Goal: Task Accomplishment & Management: Manage account settings

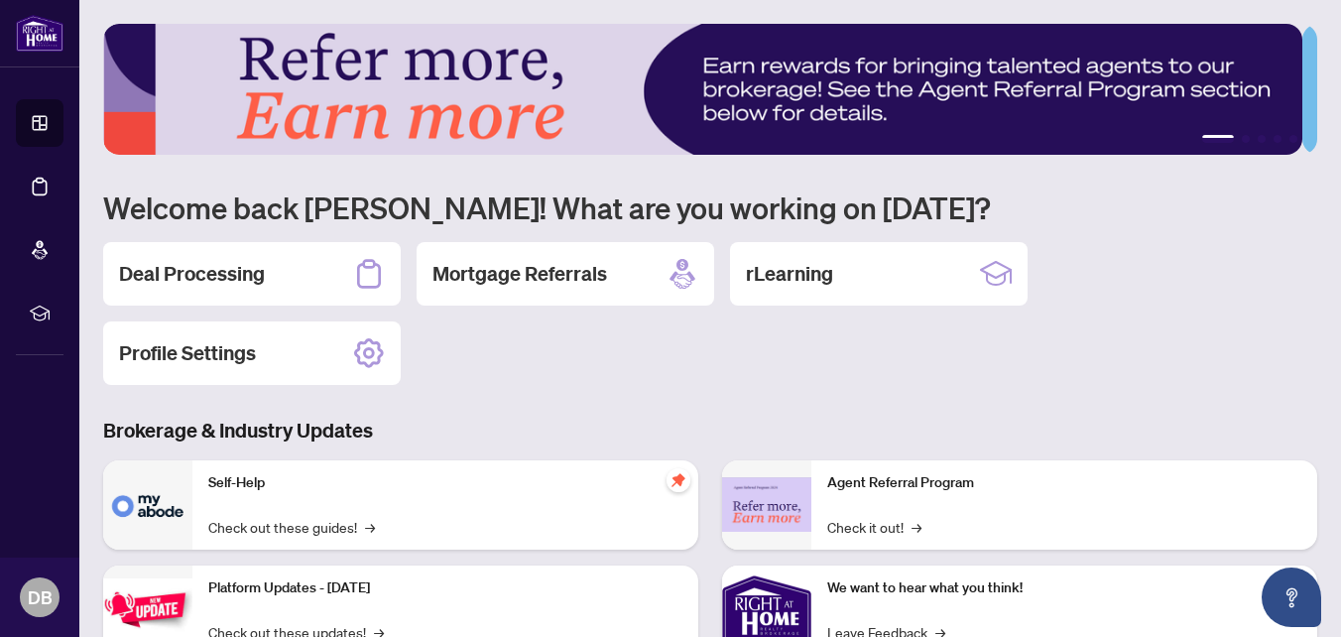
click at [945, 189] on h1 "Welcome back [PERSON_NAME]! What are you working on [DATE]?" at bounding box center [710, 207] width 1214 height 38
click at [189, 269] on h2 "Deal Processing" at bounding box center [192, 274] width 146 height 28
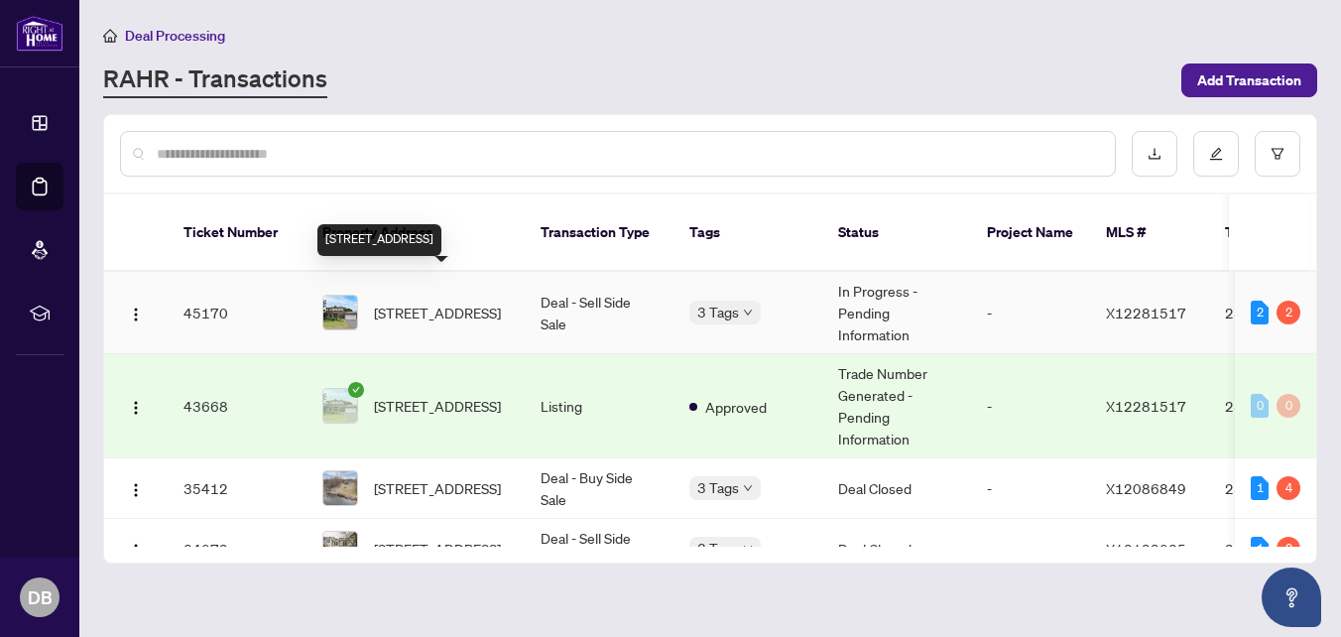
click at [385, 301] on span "[STREET_ADDRESS]" at bounding box center [437, 312] width 127 height 22
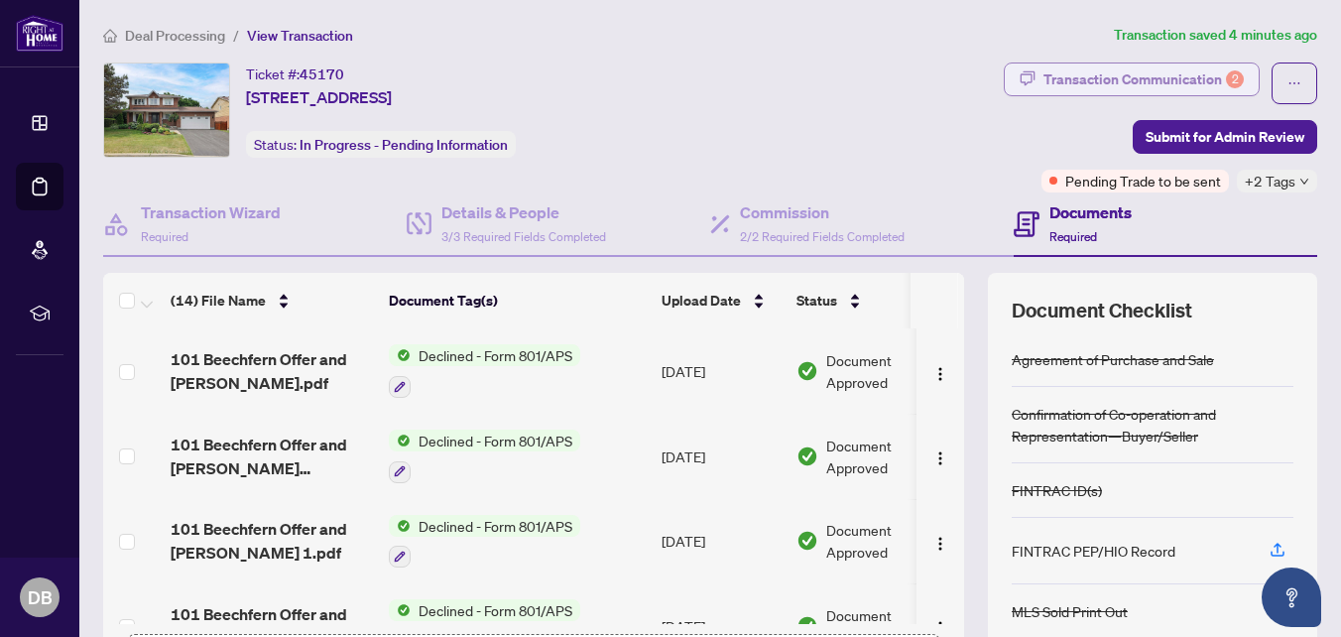
click at [1122, 79] on div "Transaction Communication 2" at bounding box center [1143, 79] width 200 height 32
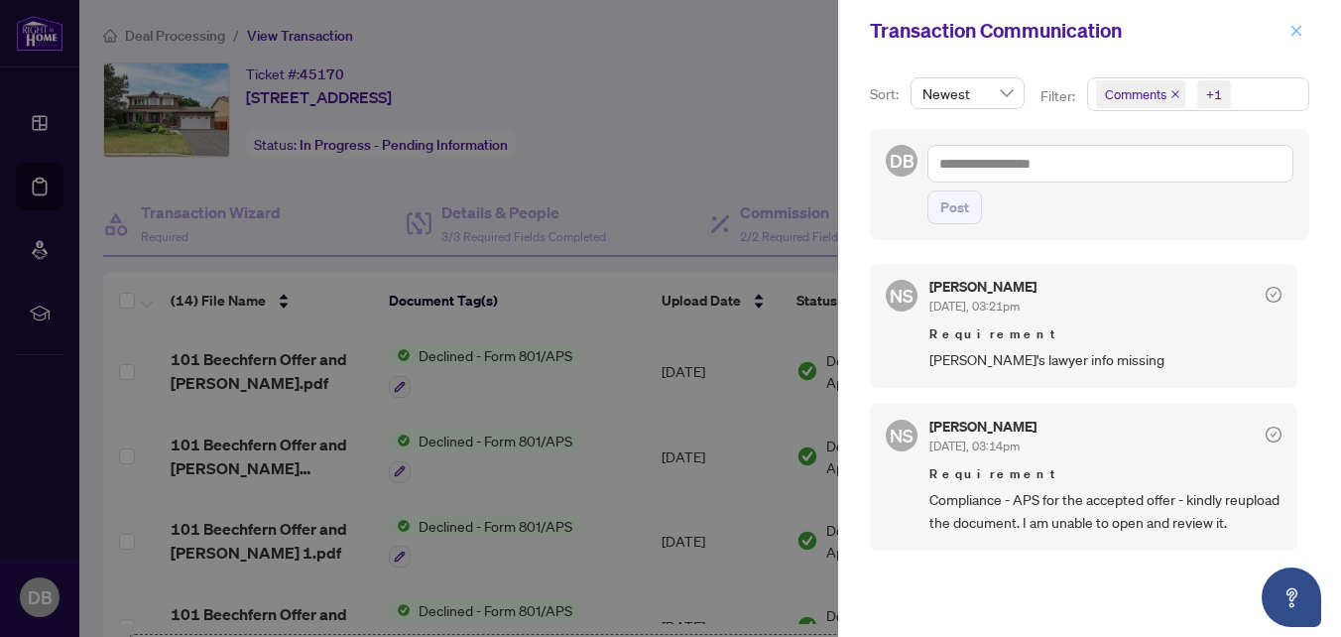
click at [1287, 28] on button "button" at bounding box center [1296, 31] width 26 height 24
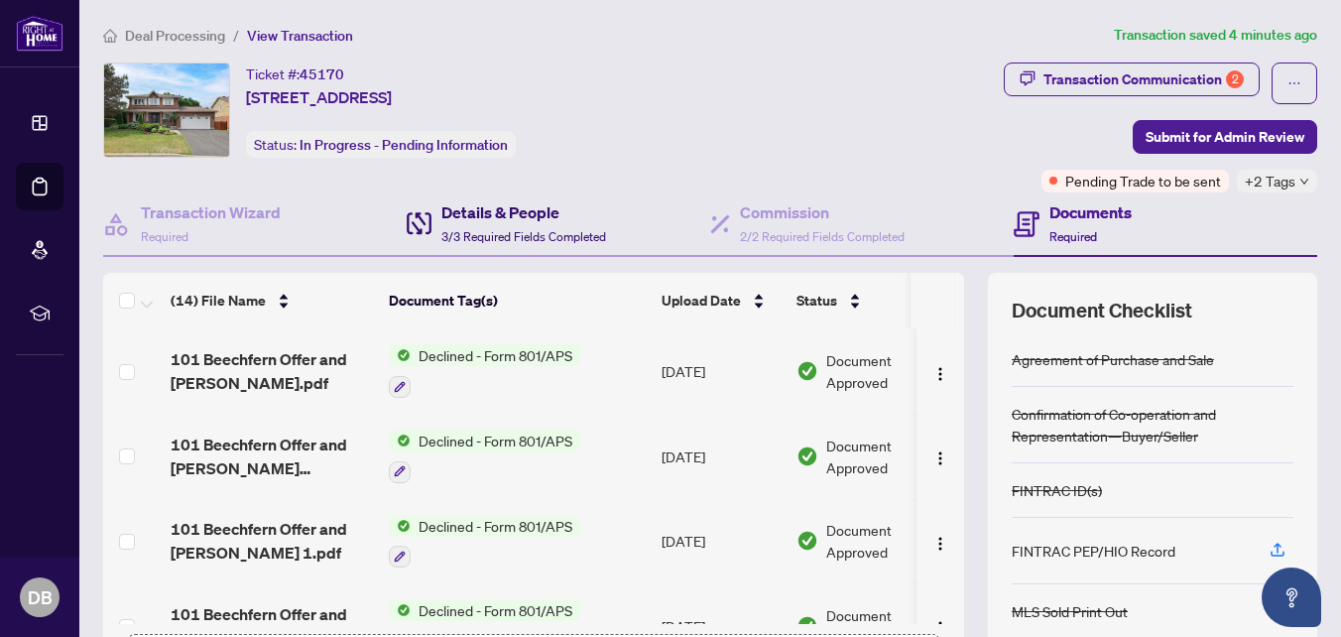
click at [525, 210] on h4 "Details & People" at bounding box center [523, 212] width 165 height 24
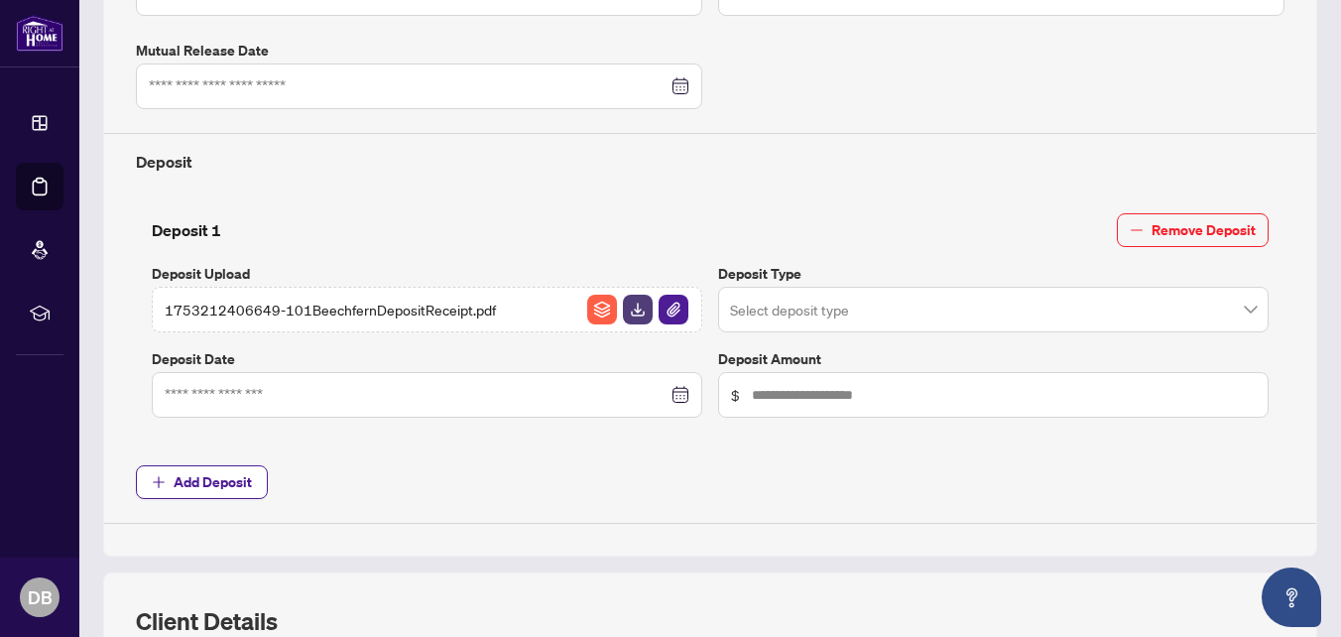
scroll to position [1091, 0]
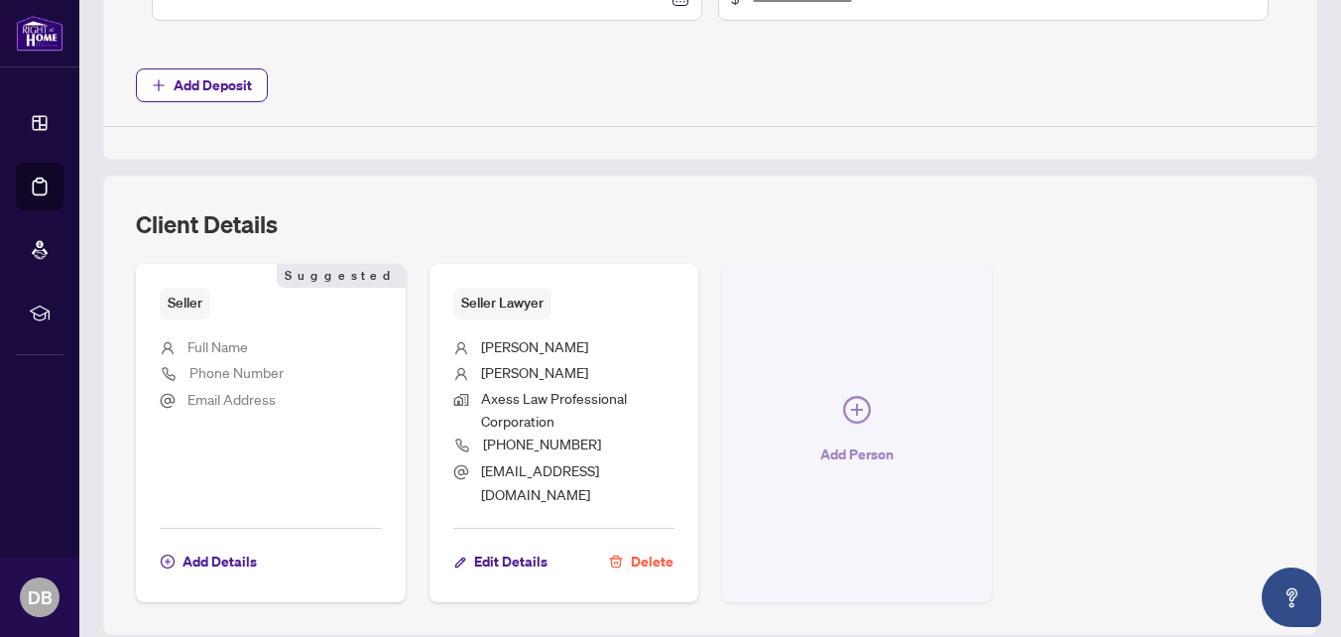
click at [851, 404] on icon "plus-circle" at bounding box center [857, 410] width 12 height 12
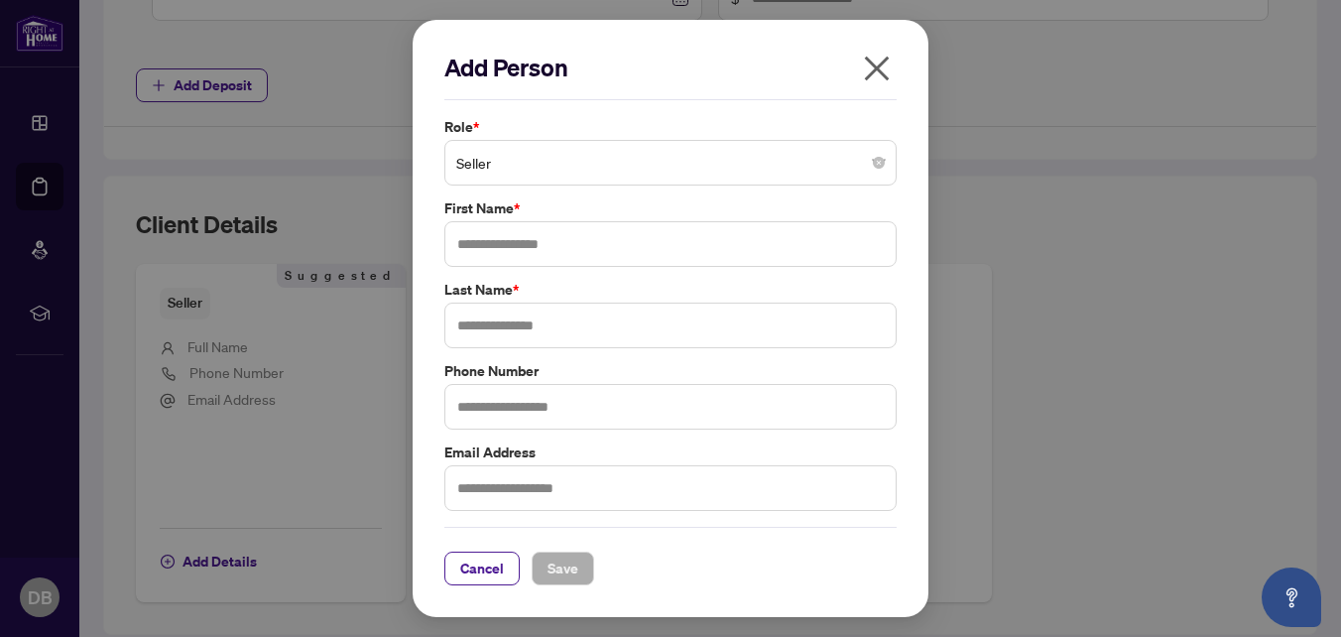
click at [880, 155] on span "Seller" at bounding box center [670, 163] width 428 height 38
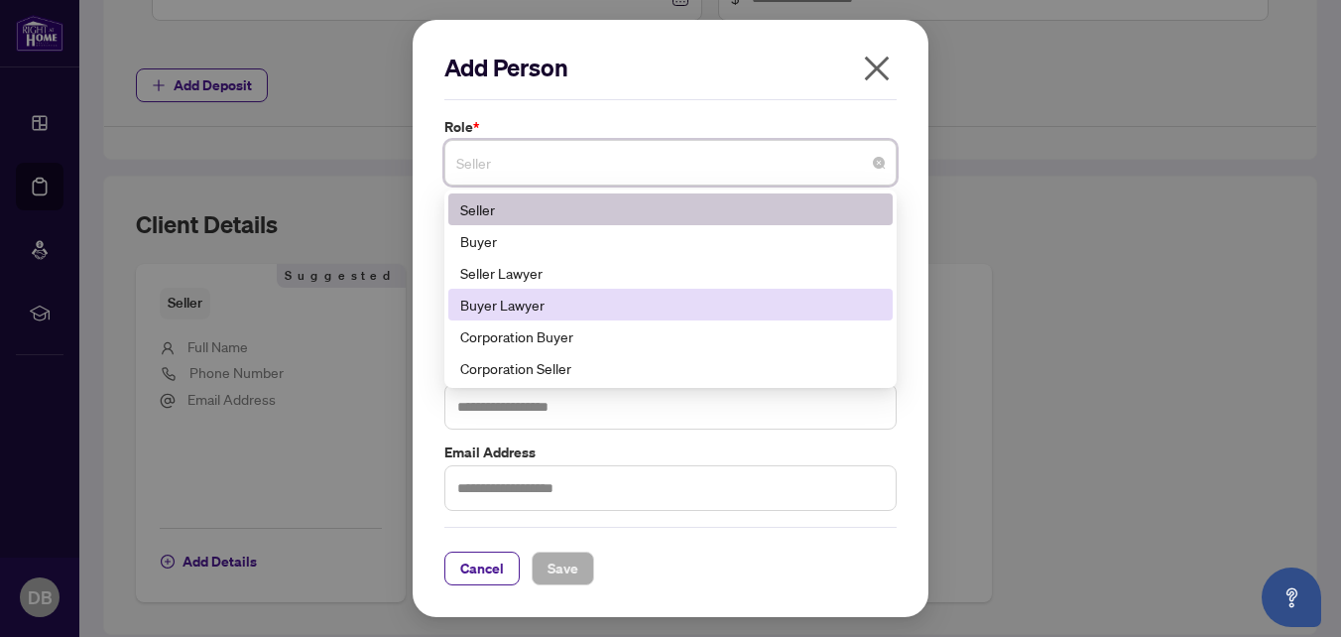
click at [654, 294] on div "Buyer Lawyer" at bounding box center [670, 305] width 420 height 22
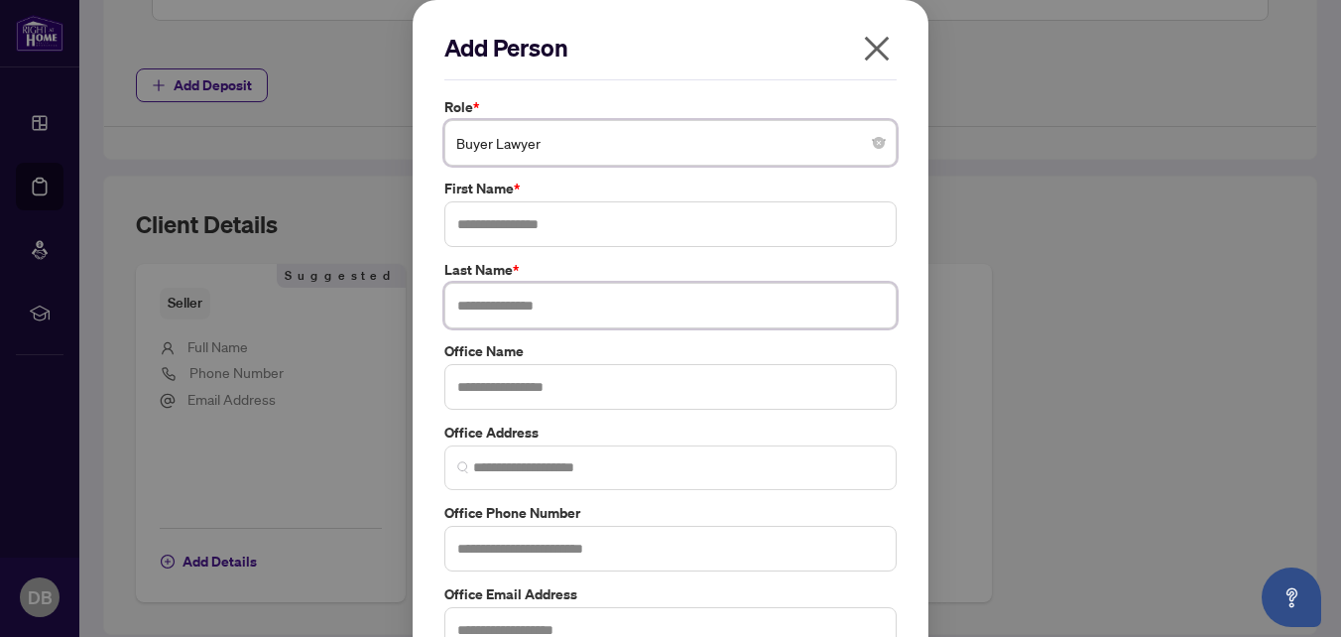
click at [472, 295] on input "text" at bounding box center [670, 306] width 452 height 46
paste input "******"
type input "******"
click at [459, 237] on input "text" at bounding box center [670, 224] width 452 height 46
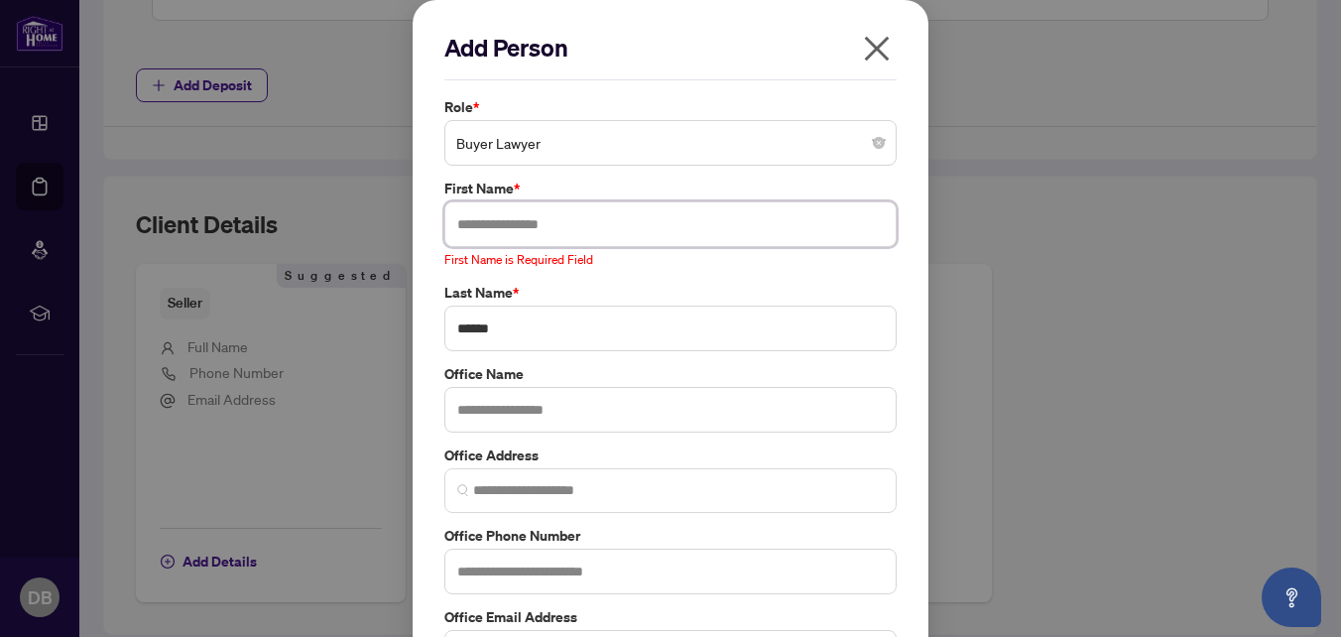
click at [475, 127] on span "Buyer Lawyer" at bounding box center [670, 143] width 428 height 38
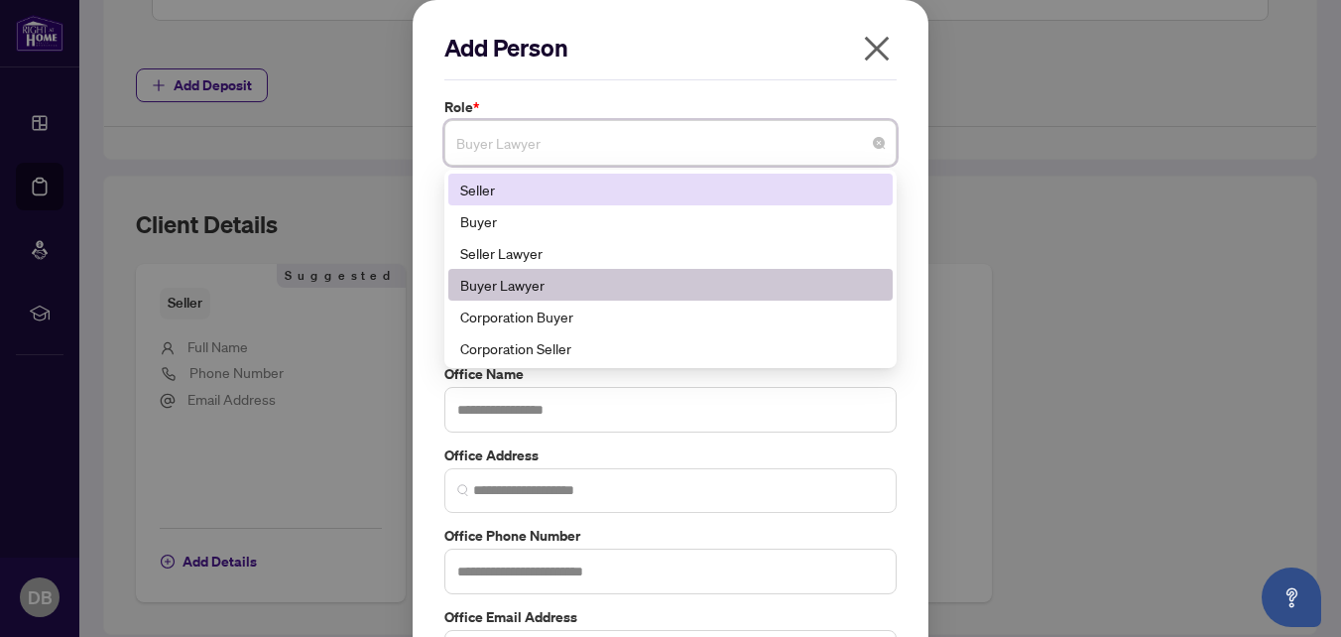
click at [414, 178] on div "Add Person Role * Buyer Lawyer 1 2 Seller Buyer Seller Lawyer Buyer Lawyer Corp…" at bounding box center [670, 390] width 516 height 781
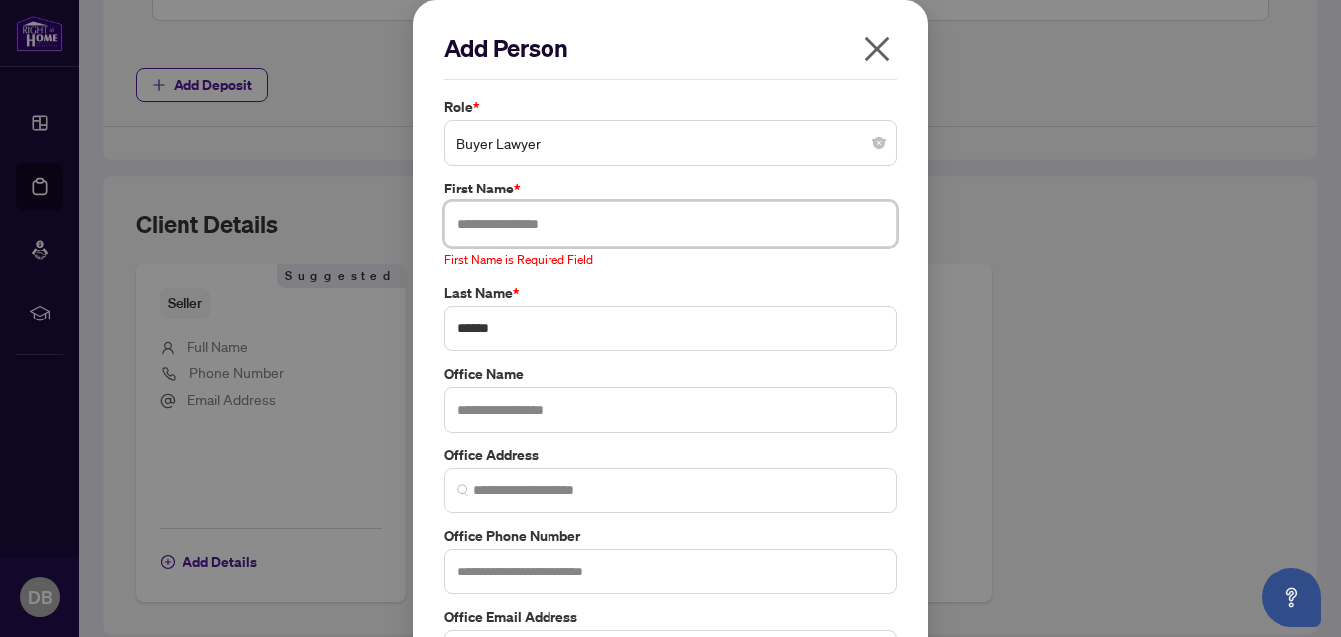
click at [466, 226] on input "text" at bounding box center [670, 224] width 452 height 46
paste input "*****"
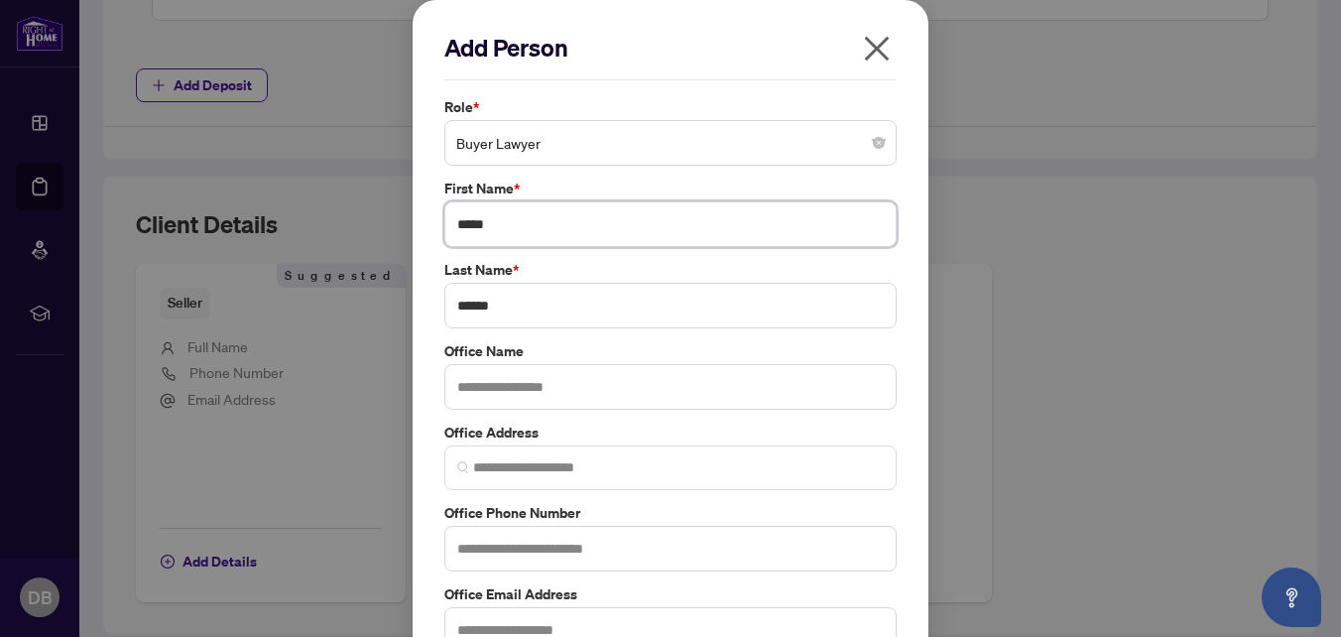
type input "*****"
click at [481, 383] on input "text" at bounding box center [670, 387] width 452 height 46
paste input "**********"
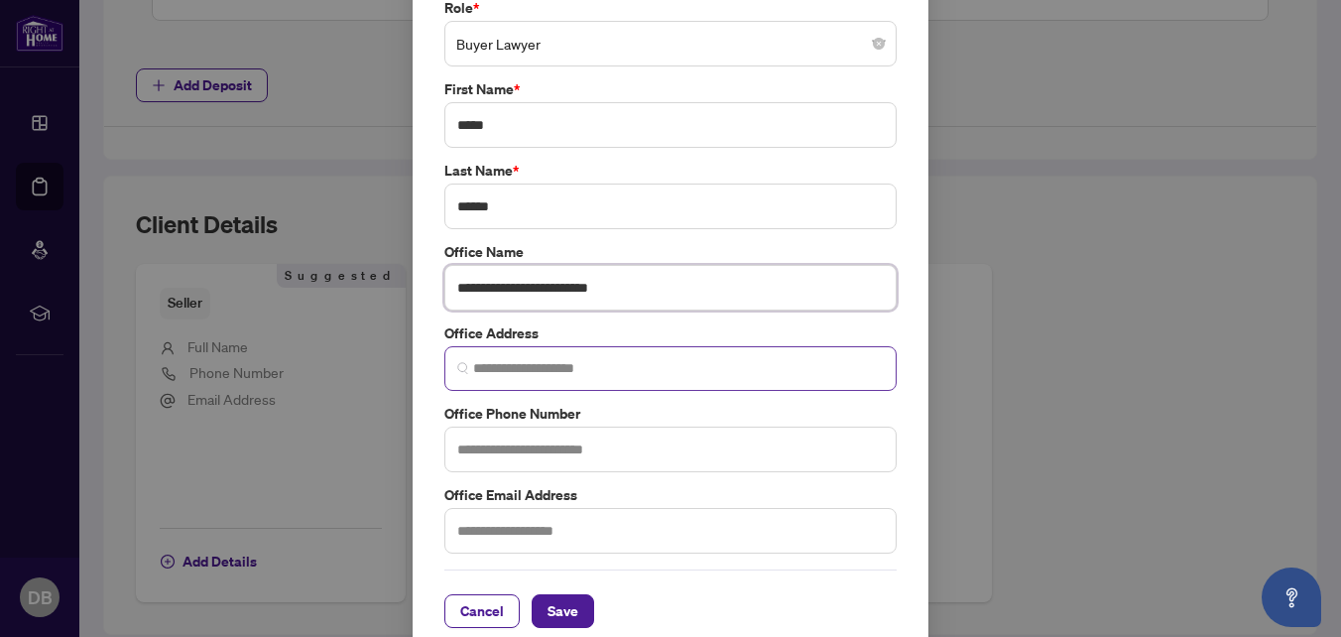
type input "**********"
click at [511, 373] on input "search" at bounding box center [678, 368] width 411 height 21
paste input "**********"
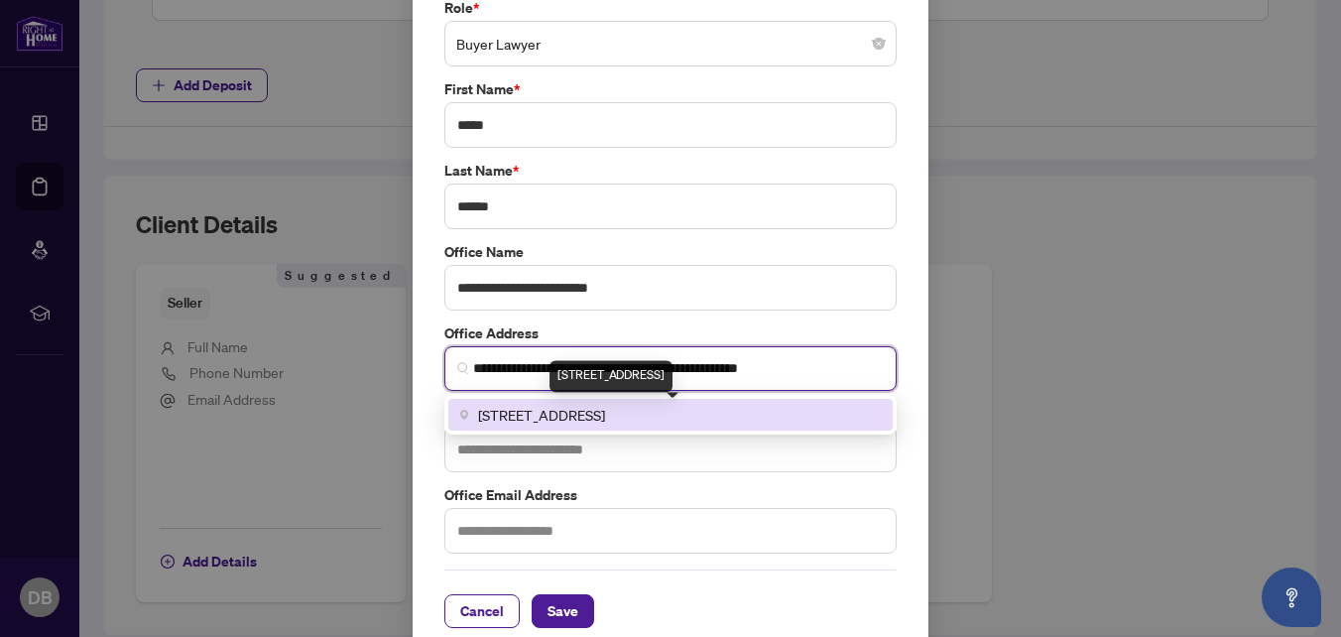
click at [490, 413] on span "[STREET_ADDRESS]" at bounding box center [541, 415] width 127 height 22
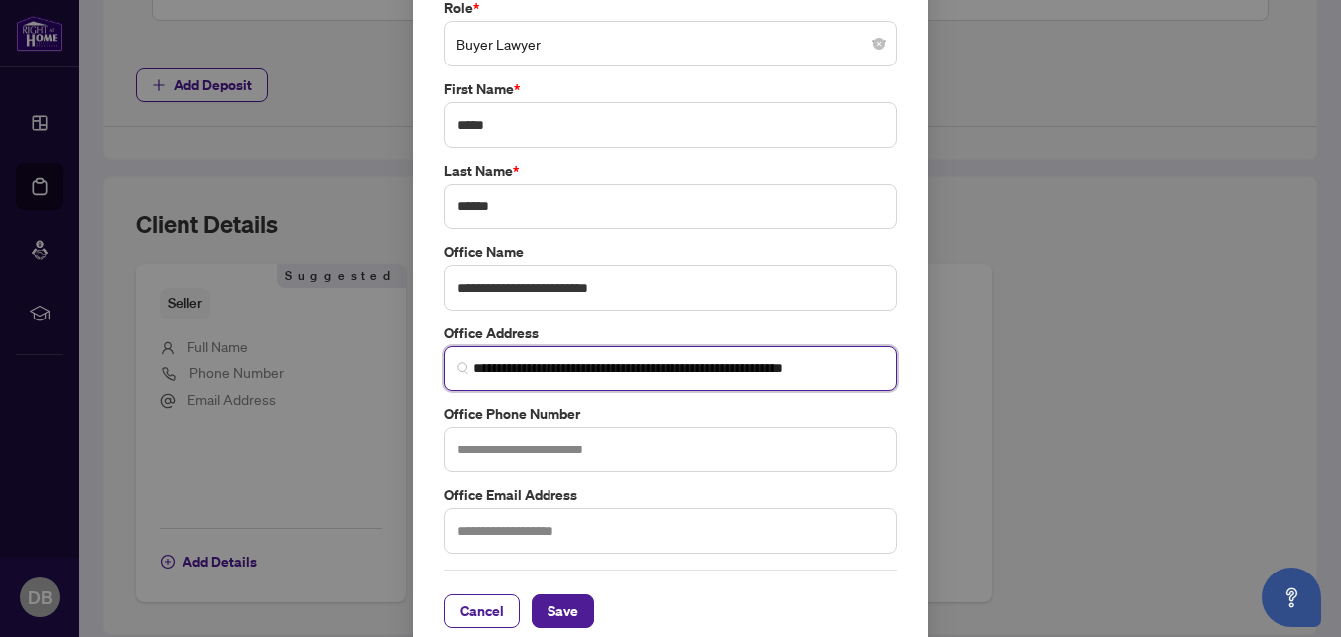
type input "**********"
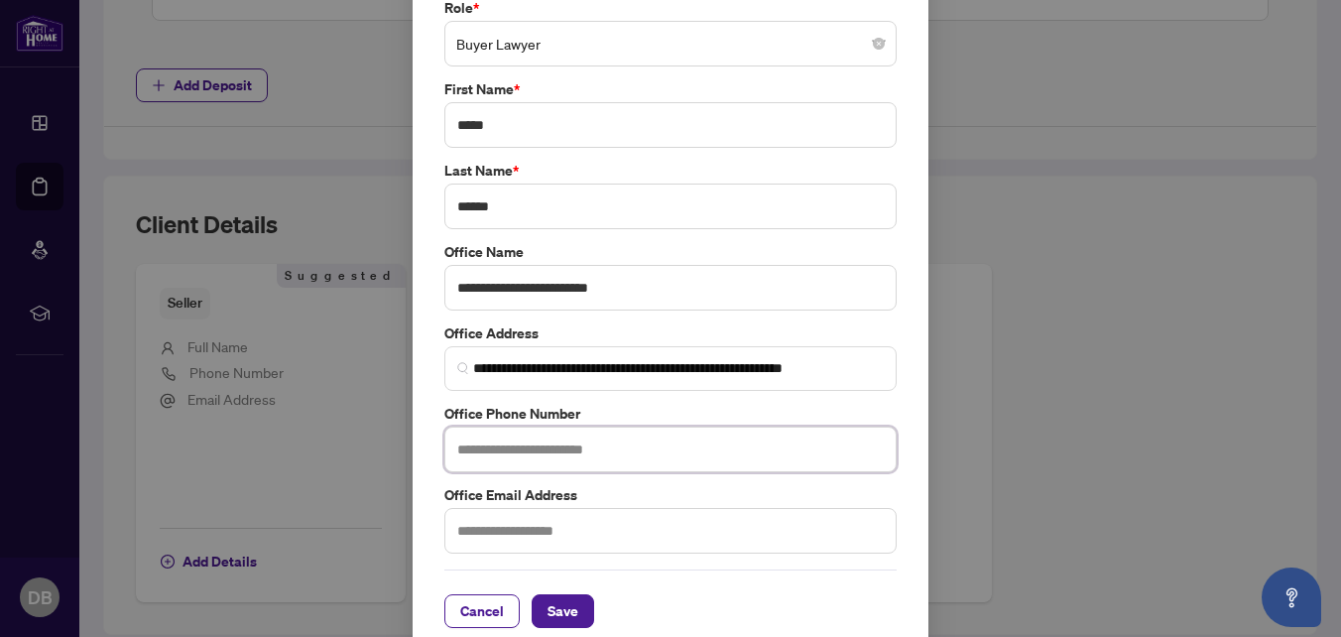
click at [478, 454] on input "text" at bounding box center [670, 449] width 452 height 46
paste input "**********"
type input "**********"
click at [497, 532] on input "text" at bounding box center [670, 531] width 452 height 46
paste input "**********"
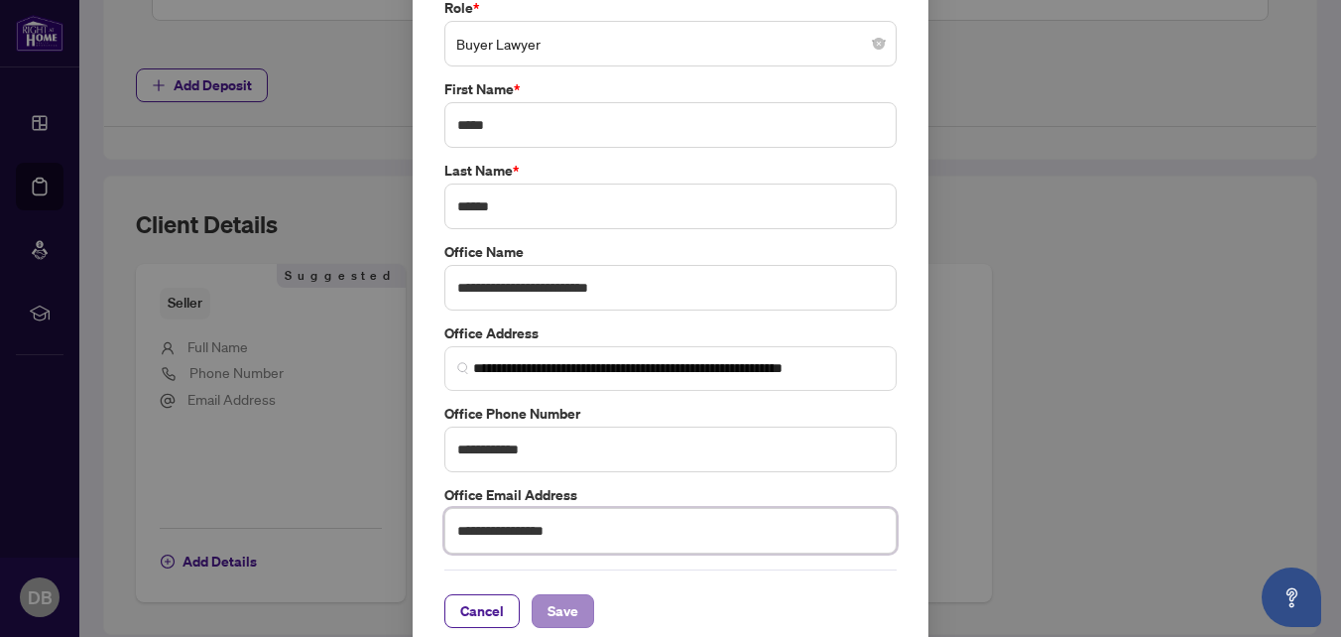
type input "**********"
click at [557, 611] on span "Save" at bounding box center [562, 611] width 31 height 32
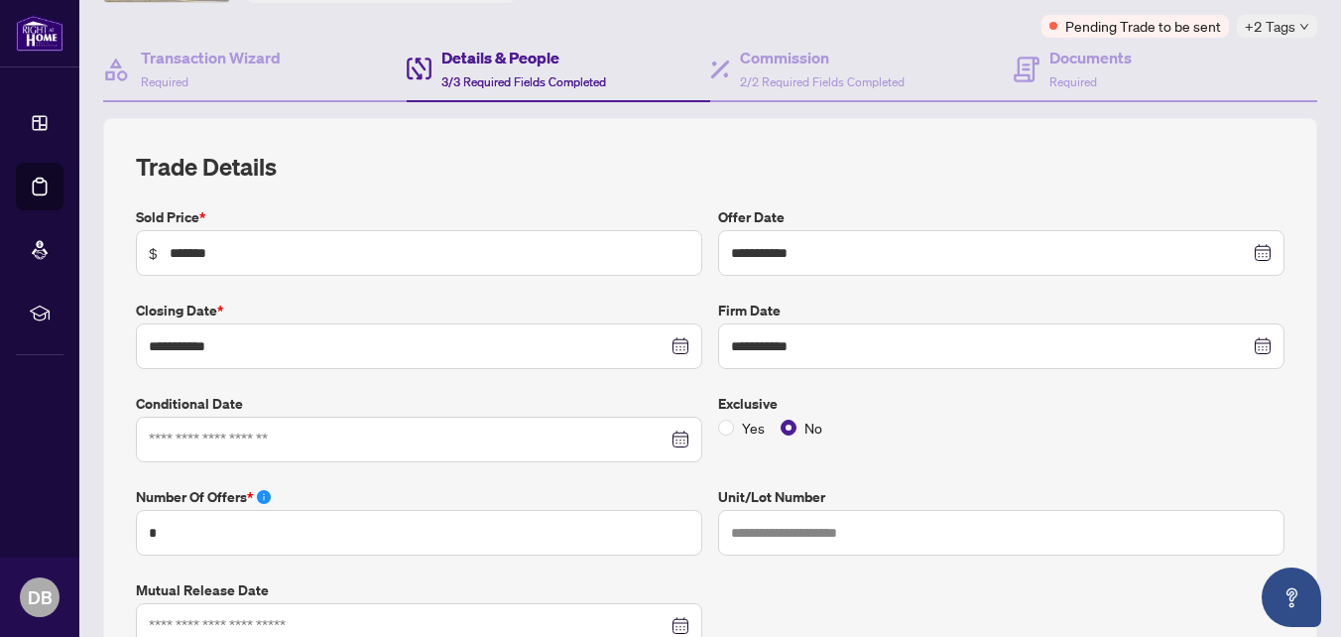
scroll to position [20, 0]
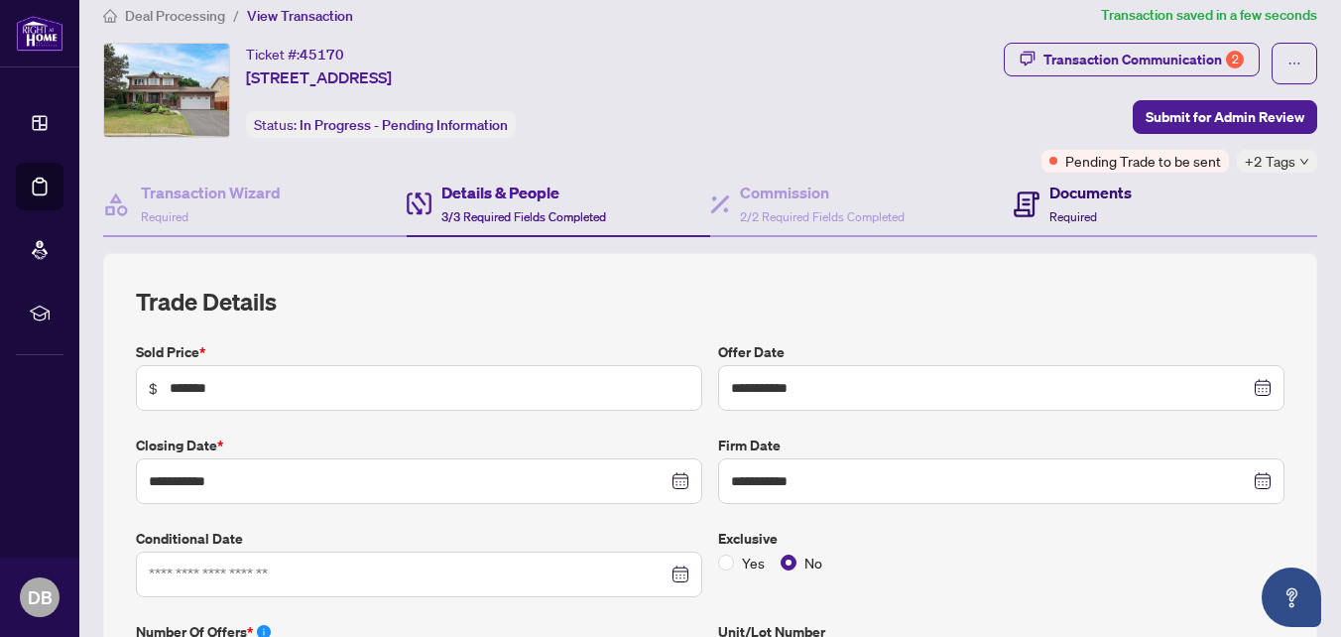
click at [1052, 206] on div "Documents Required" at bounding box center [1090, 203] width 82 height 47
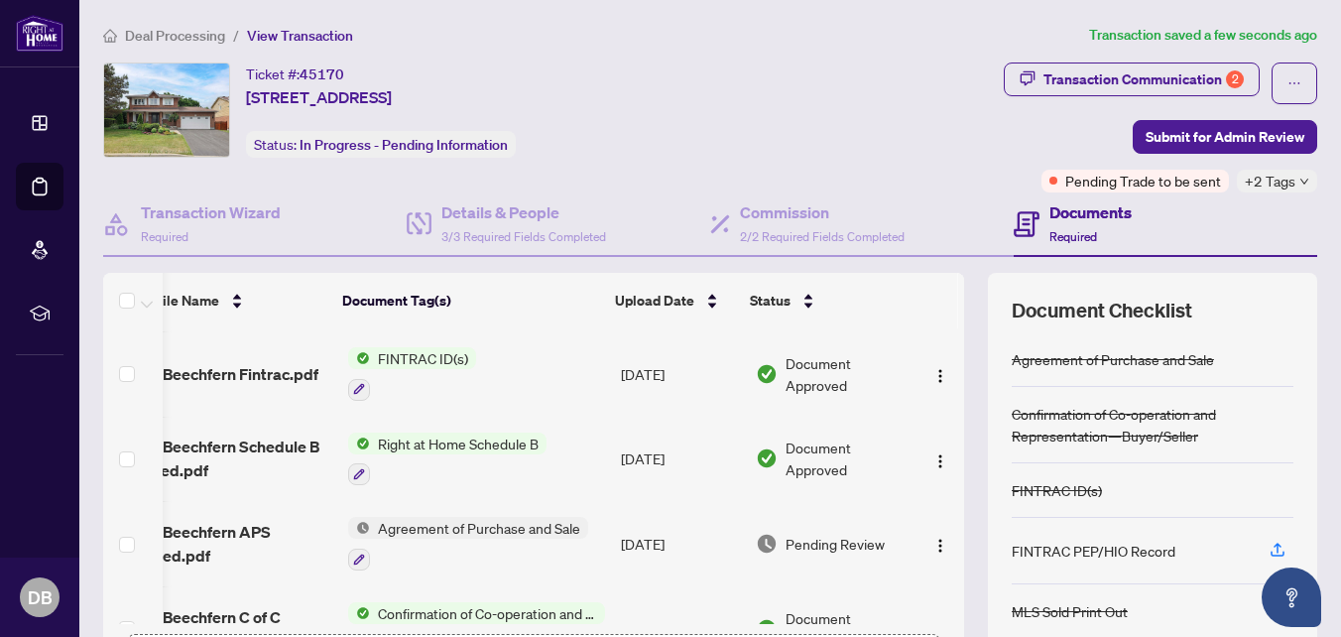
scroll to position [793, 61]
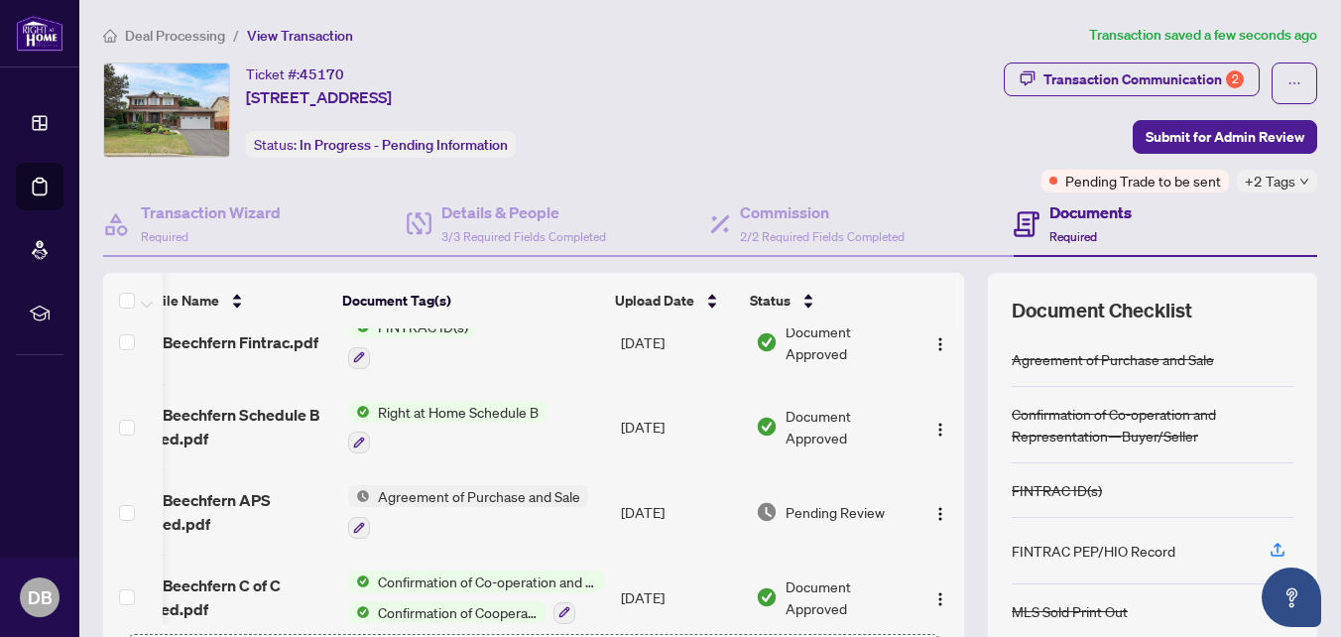
click at [476, 485] on span "Agreement of Purchase and Sale" at bounding box center [479, 496] width 218 height 22
click at [496, 469] on td "Agreement of Purchase and Sale" at bounding box center [476, 511] width 273 height 85
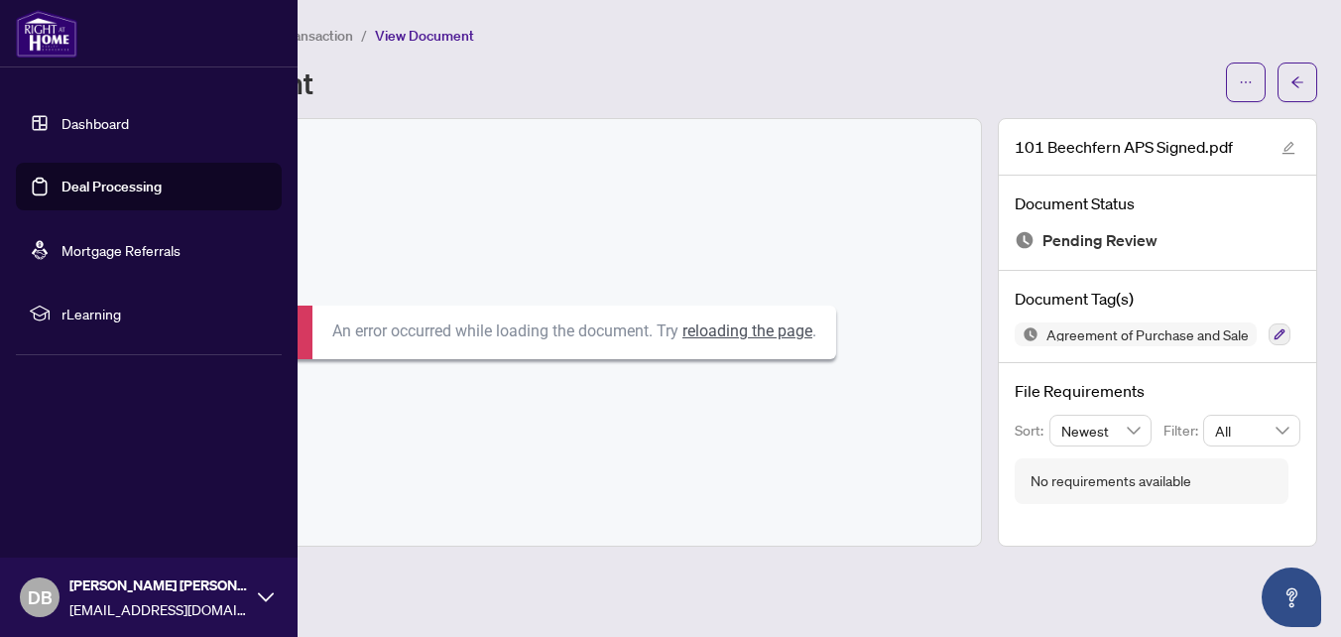
click at [88, 192] on link "Deal Processing" at bounding box center [111, 186] width 100 height 18
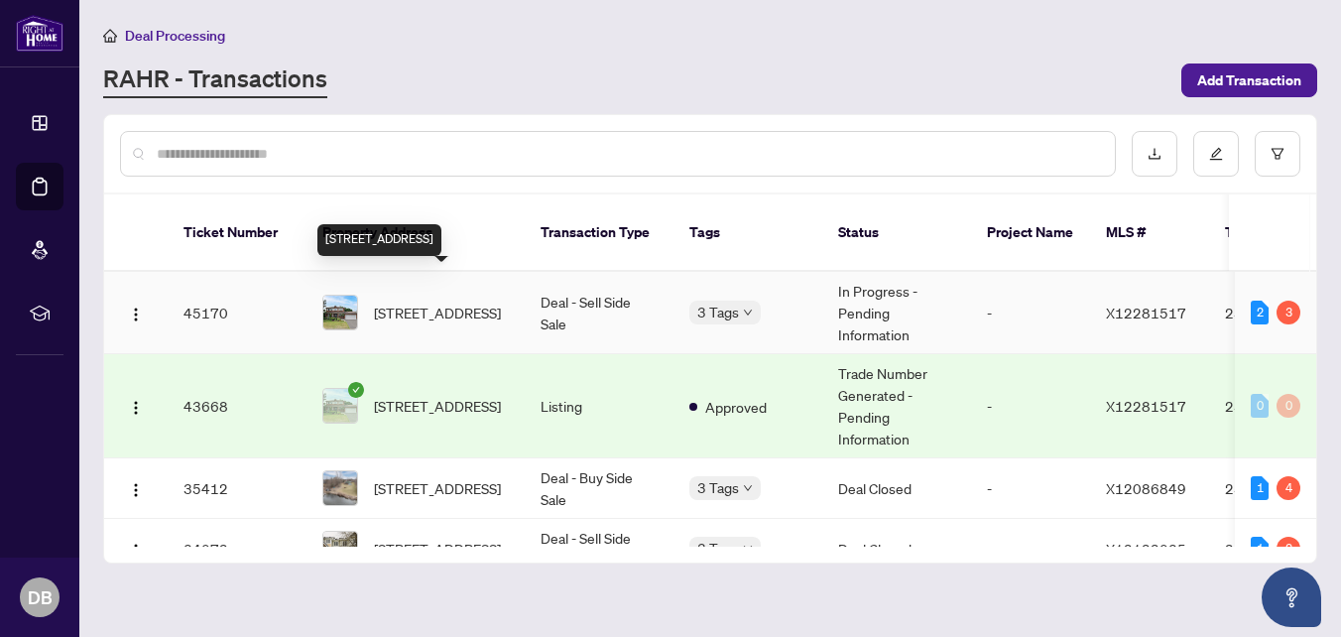
click at [413, 301] on span "[STREET_ADDRESS]" at bounding box center [437, 312] width 127 height 22
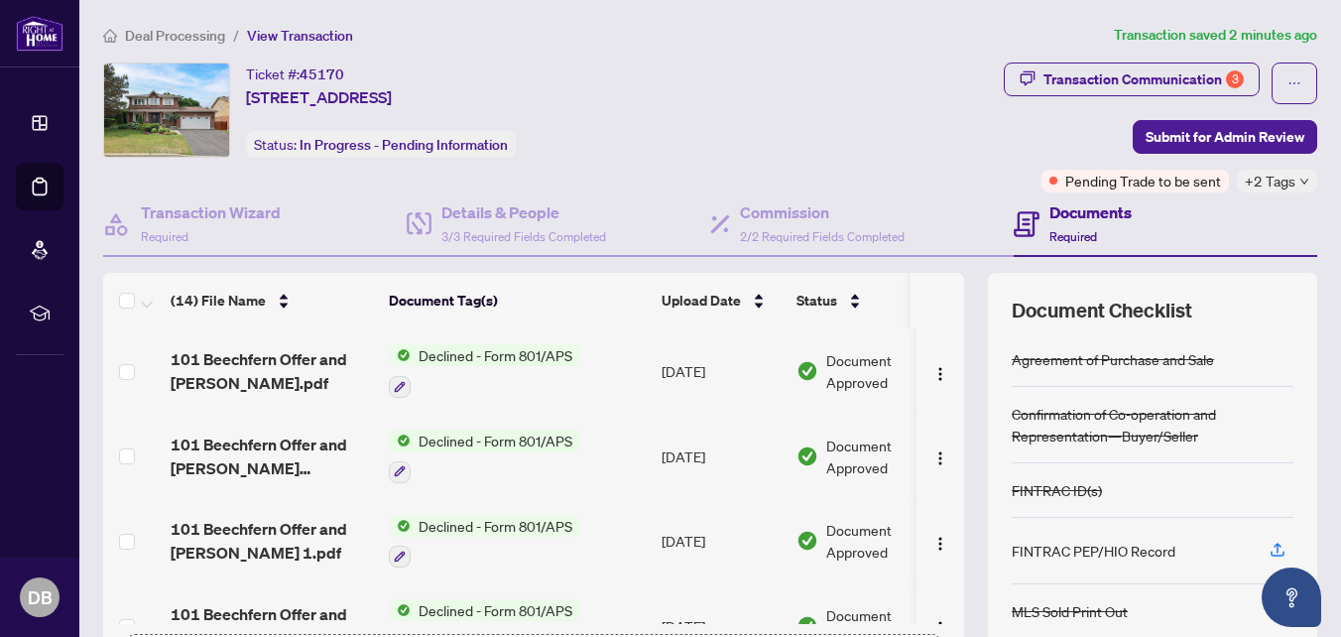
scroll to position [224, 0]
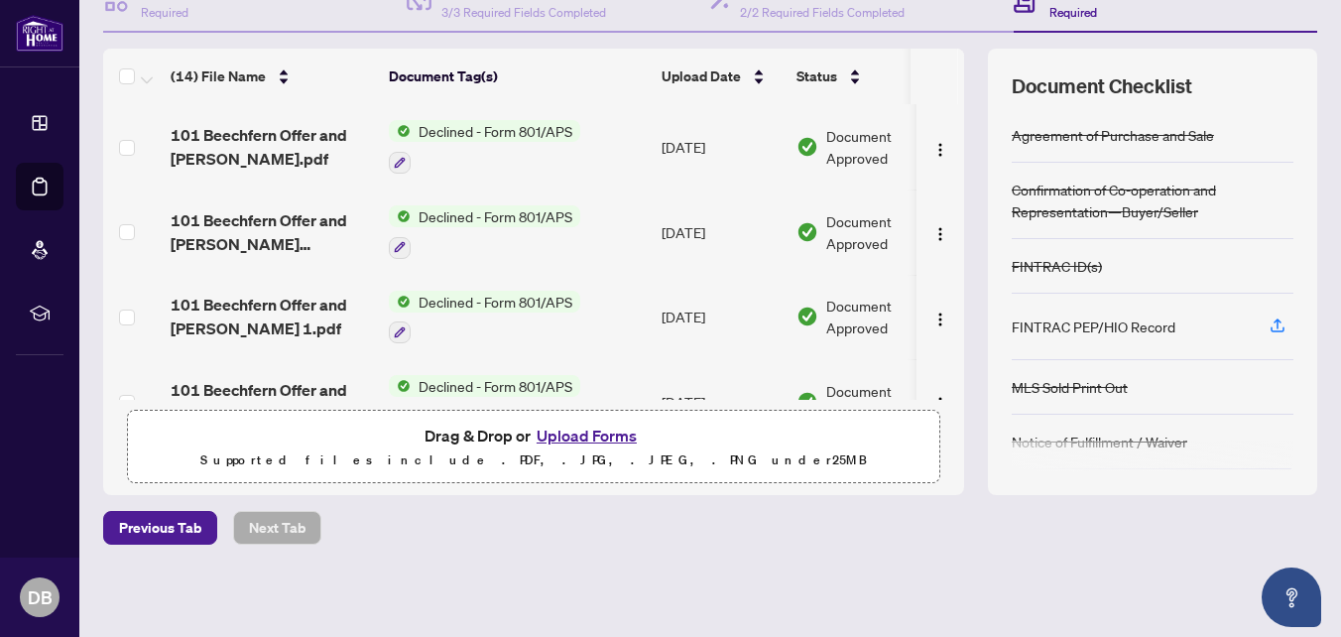
click at [579, 429] on button "Upload Forms" at bounding box center [586, 435] width 112 height 26
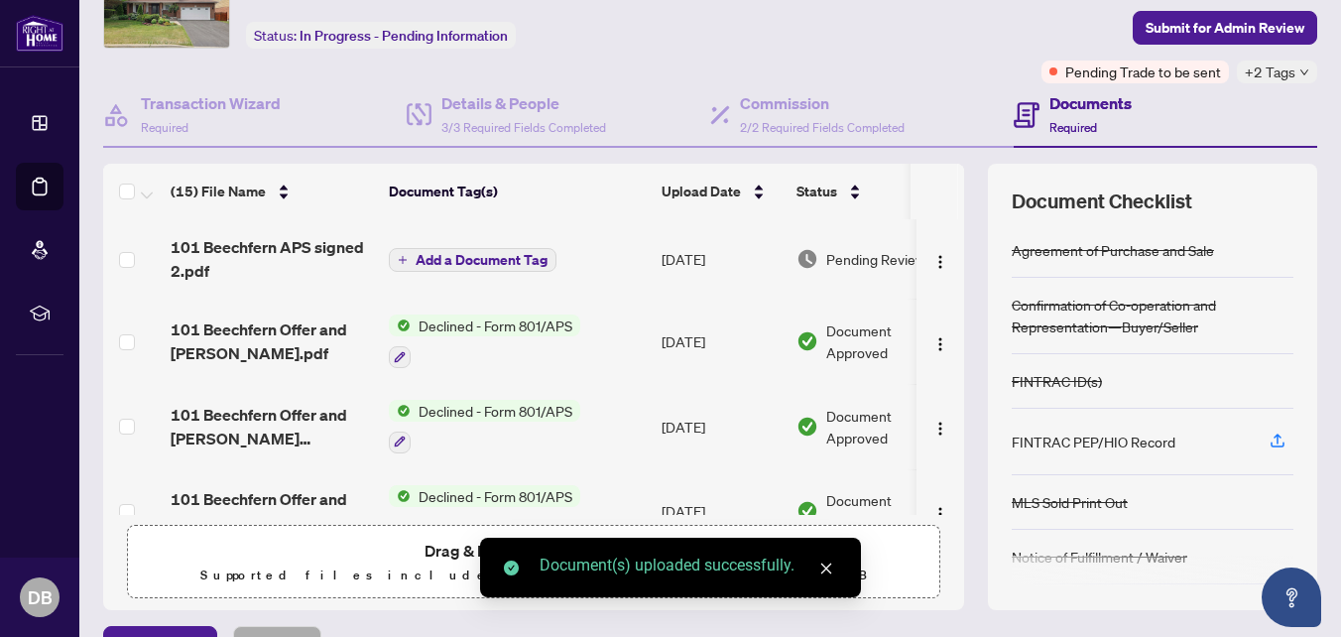
scroll to position [0, 0]
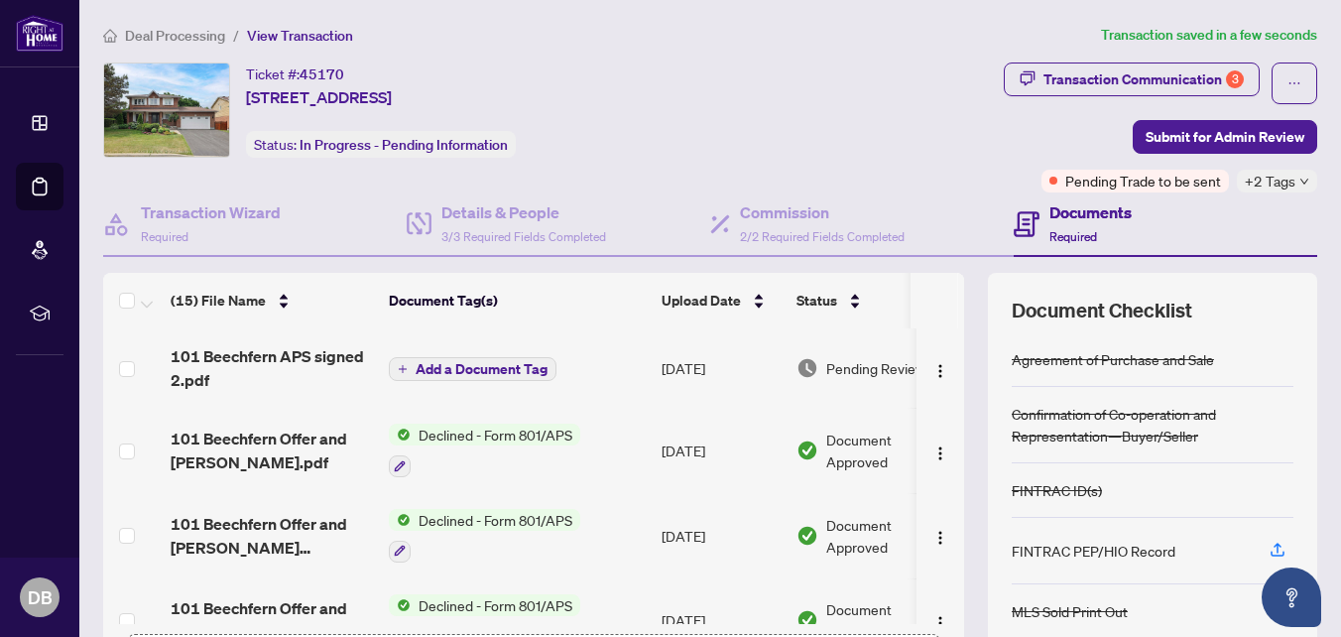
click at [460, 372] on span "Add a Document Tag" at bounding box center [481, 369] width 132 height 14
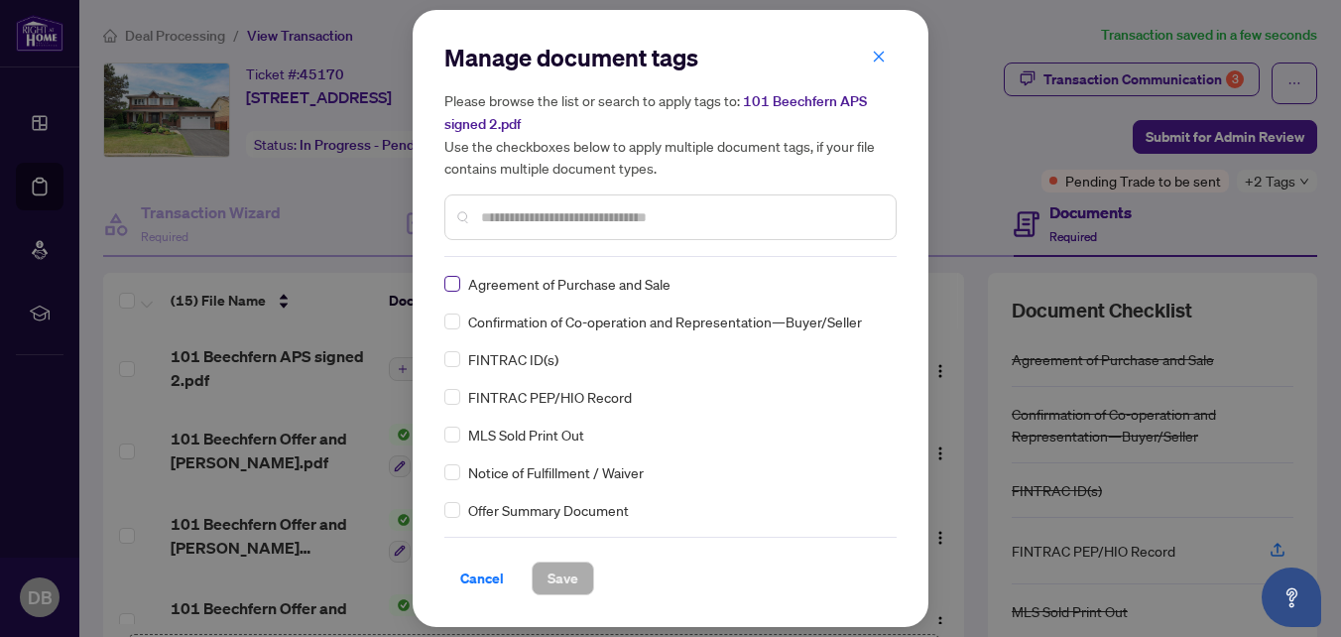
click at [453, 274] on label at bounding box center [452, 284] width 16 height 22
click at [541, 567] on button "Save" at bounding box center [562, 578] width 62 height 34
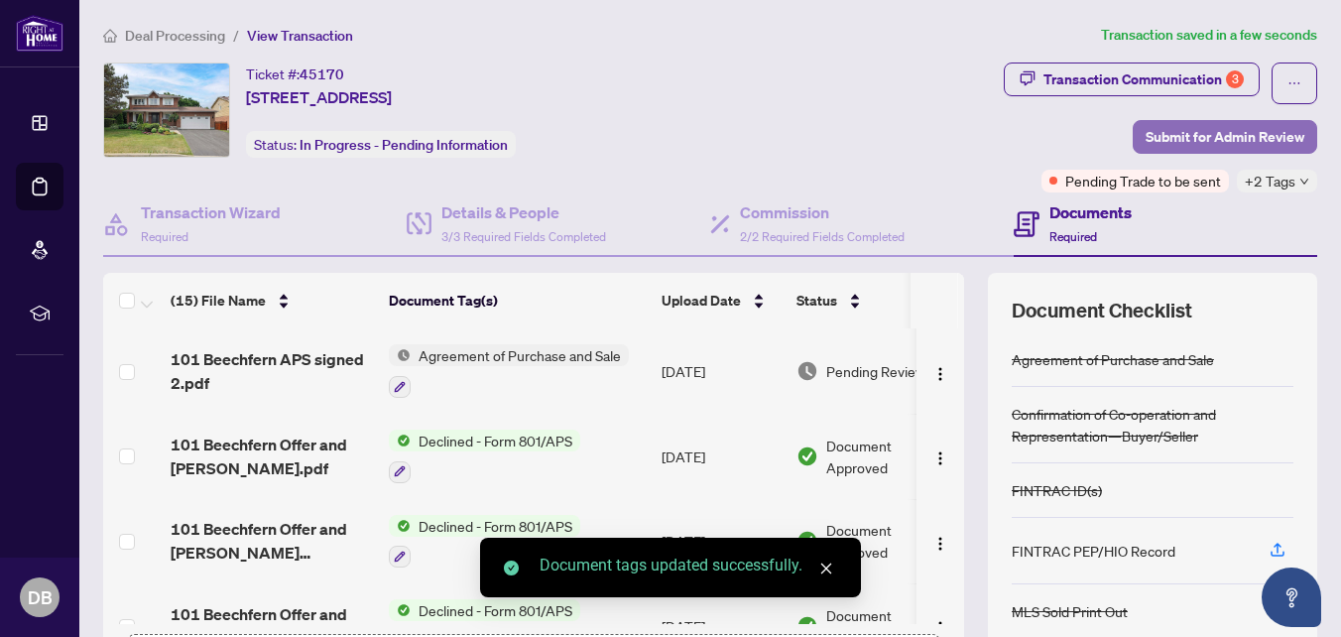
click at [1205, 130] on span "Submit for Admin Review" at bounding box center [1224, 137] width 159 height 32
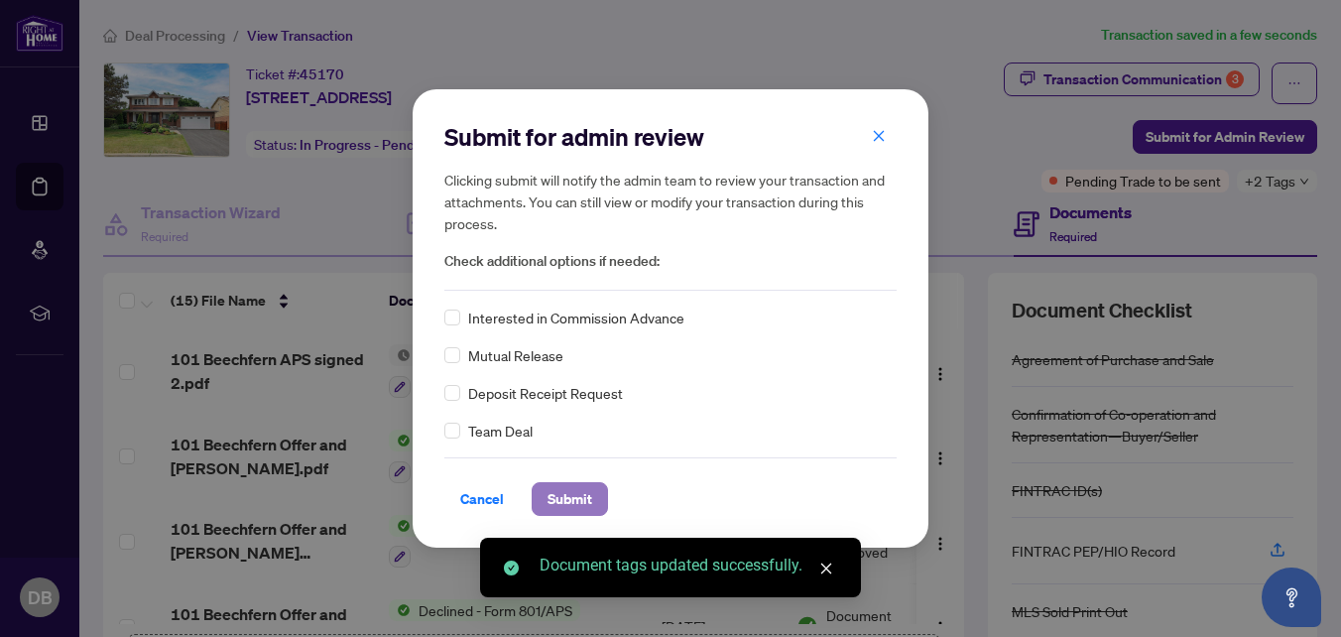
click at [555, 495] on span "Submit" at bounding box center [569, 499] width 45 height 32
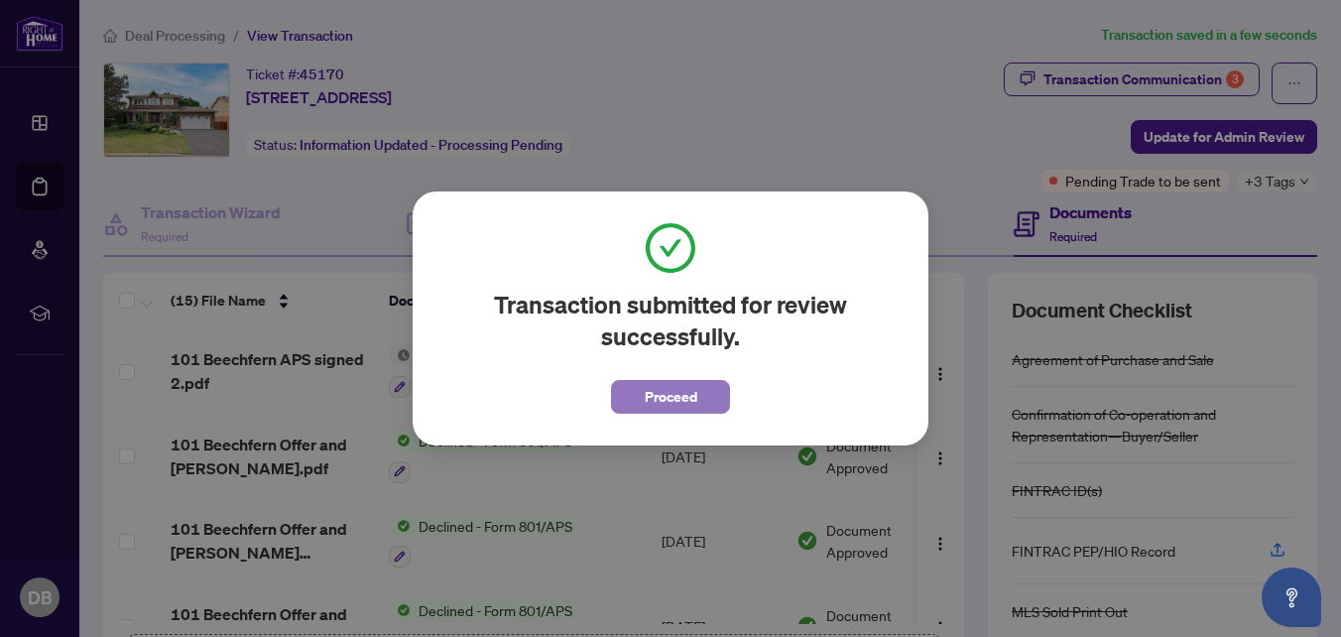
click at [695, 404] on span "Proceed" at bounding box center [671, 397] width 53 height 32
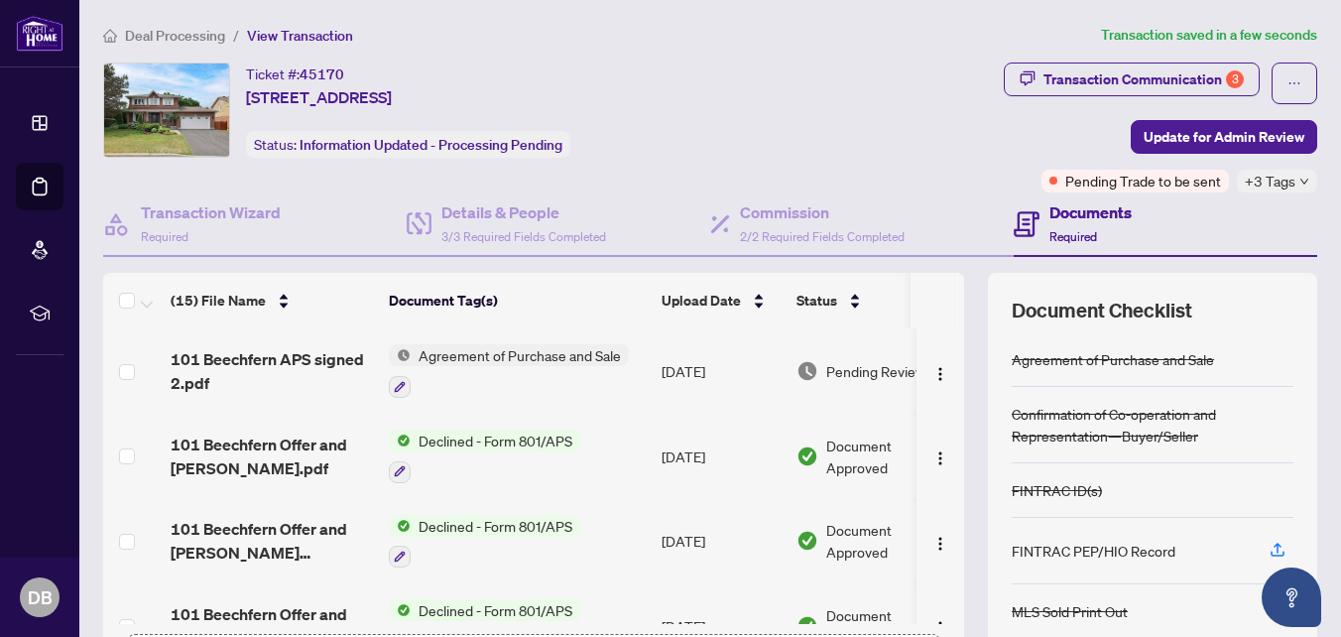
click at [1300, 178] on icon "down" at bounding box center [1304, 181] width 8 height 6
click at [1116, 75] on div "Transaction Communication 3" at bounding box center [1143, 79] width 200 height 32
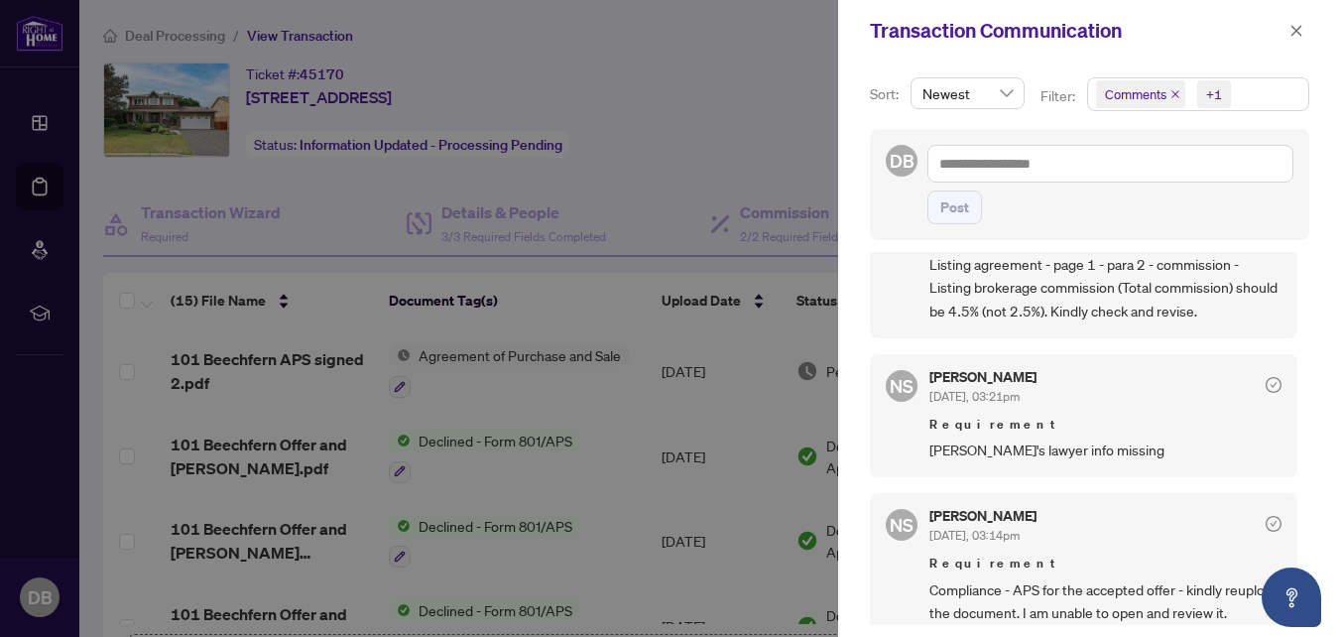
scroll to position [198, 0]
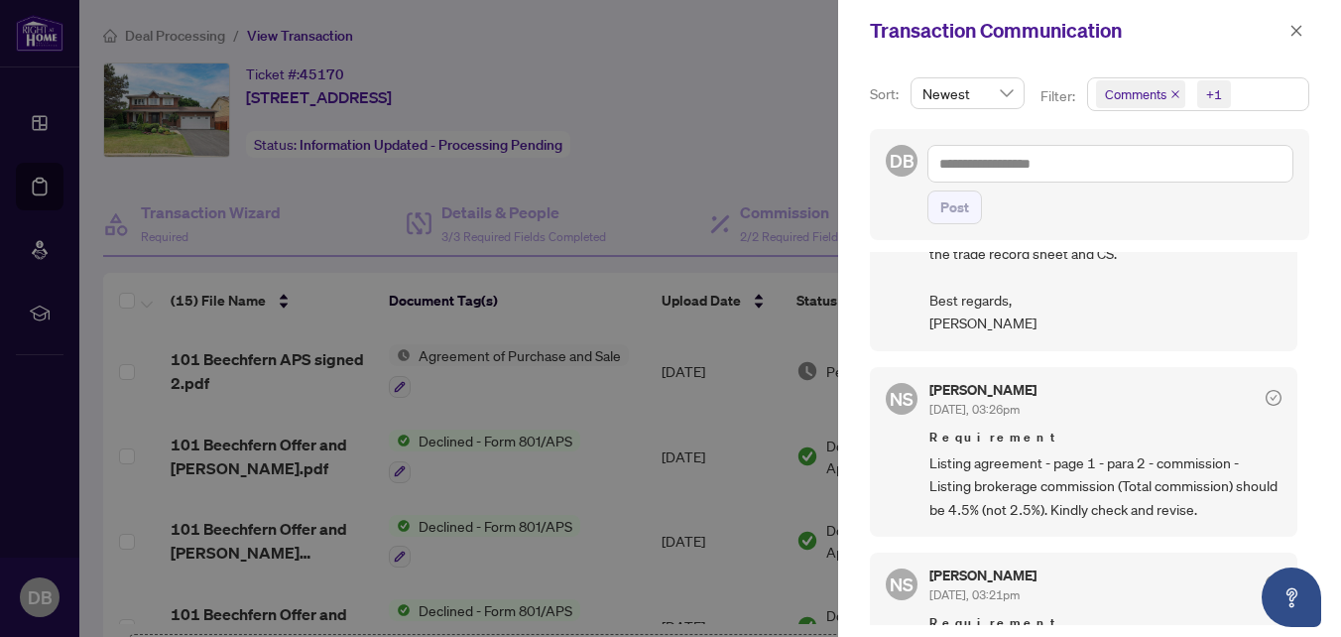
click at [810, 103] on div at bounding box center [670, 318] width 1341 height 637
click at [1294, 34] on icon "close" at bounding box center [1296, 30] width 11 height 11
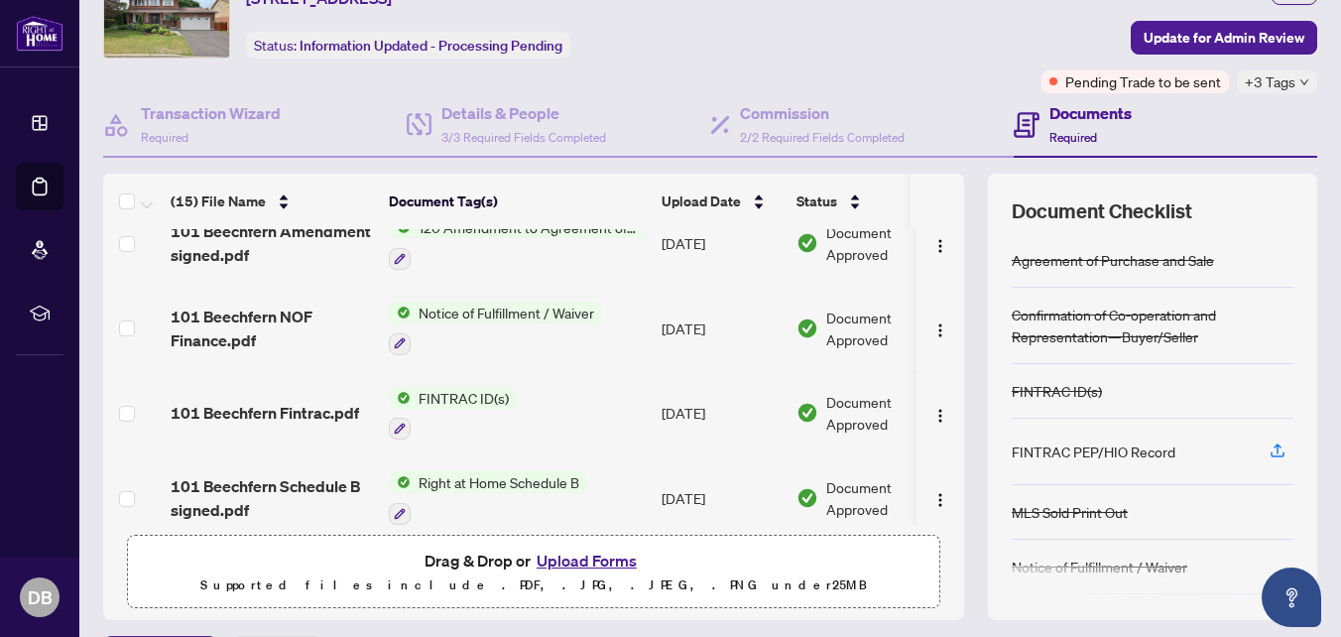
scroll to position [682, 0]
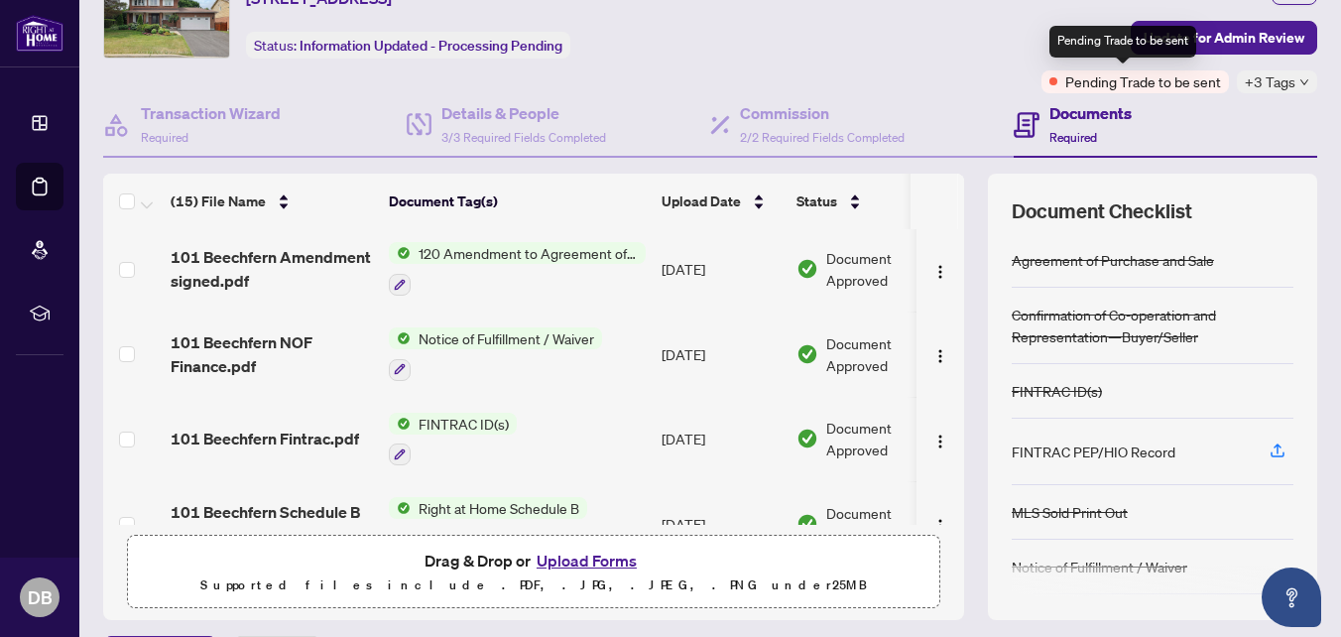
click at [1125, 84] on span "Pending Trade to be sent" at bounding box center [1143, 81] width 156 height 22
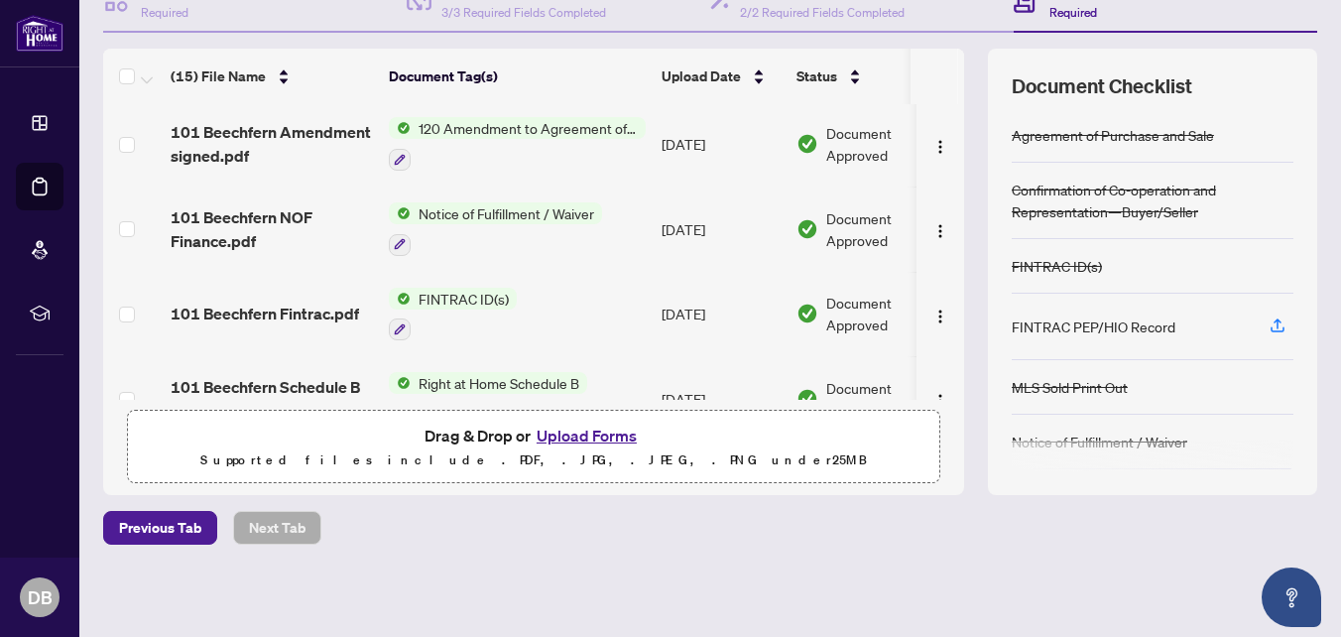
scroll to position [0, 0]
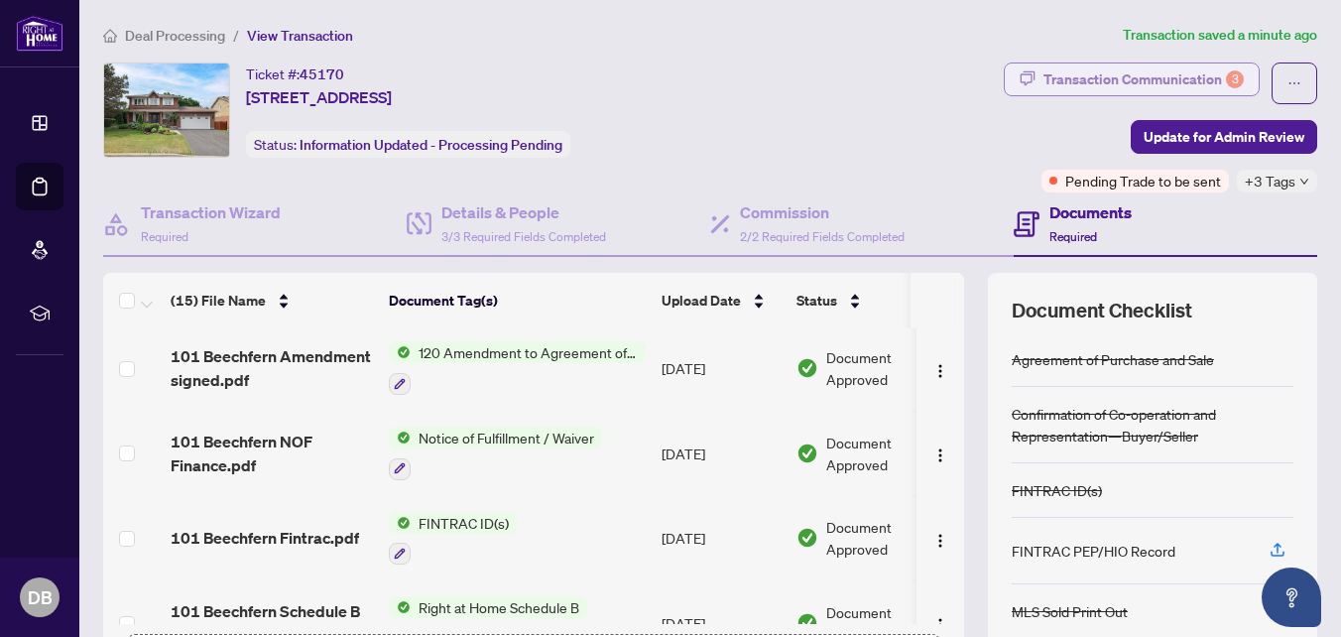
click at [1130, 87] on div "Transaction Communication 3" at bounding box center [1143, 79] width 200 height 32
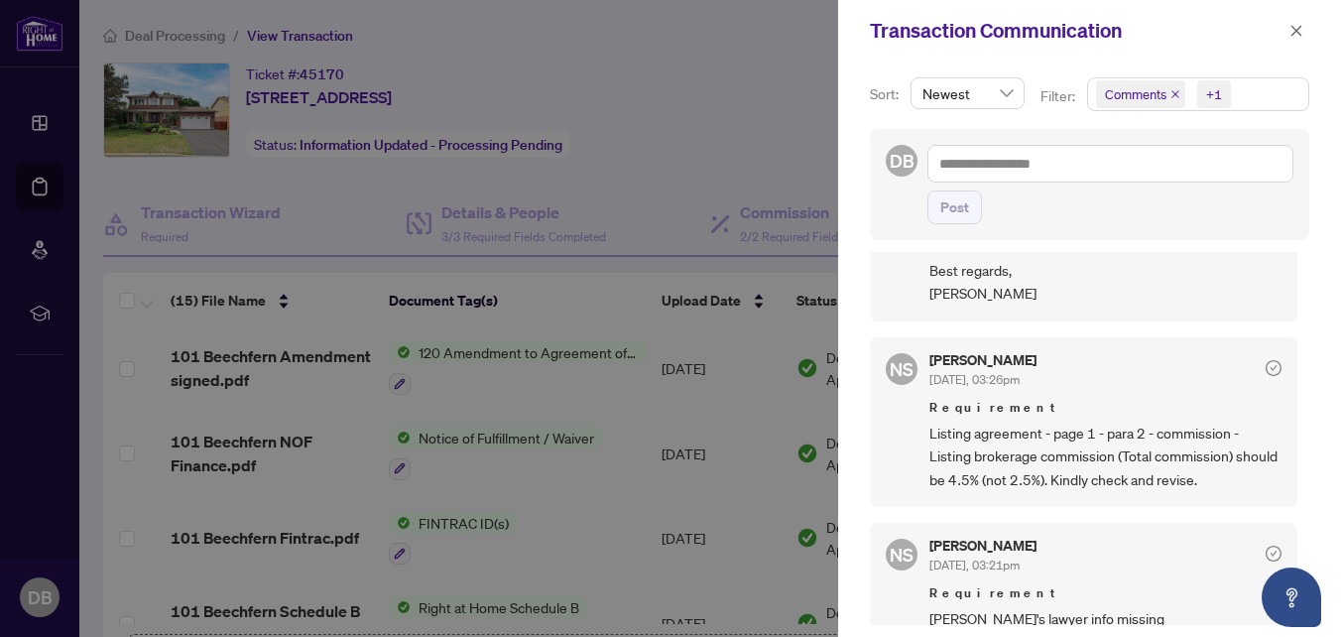
scroll to position [198, 0]
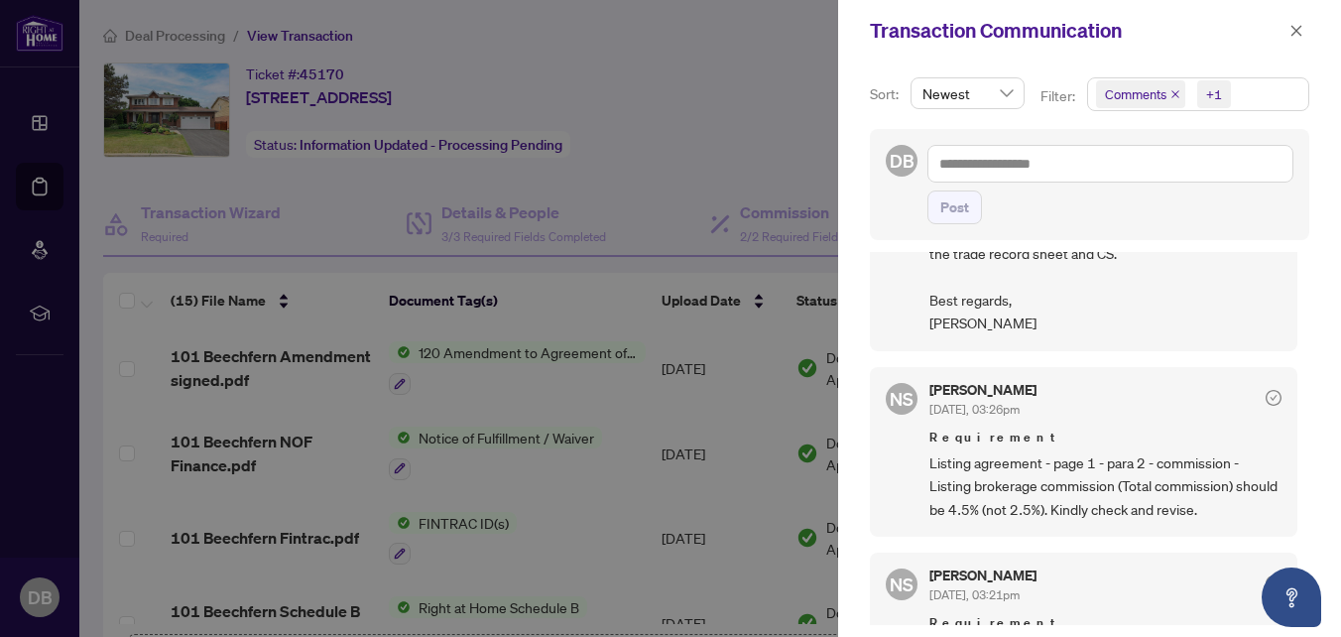
click at [362, 322] on div at bounding box center [670, 318] width 1341 height 637
click at [1301, 40] on span "button" at bounding box center [1296, 31] width 14 height 32
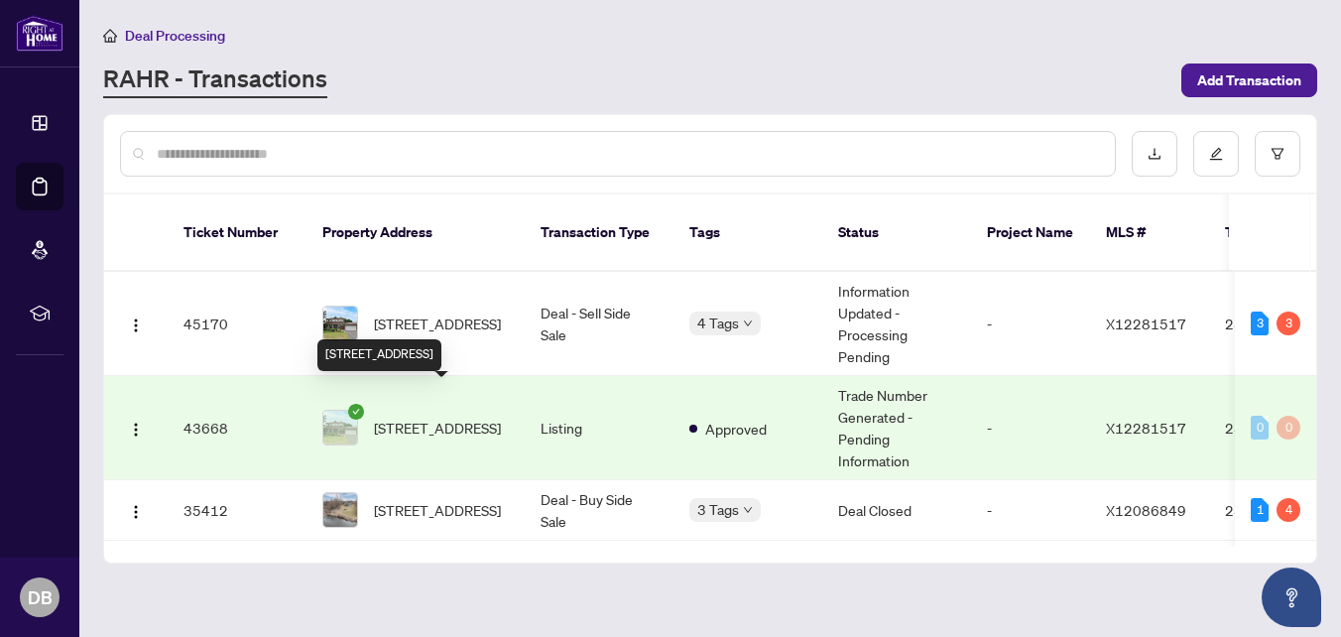
click at [428, 416] on span "[STREET_ADDRESS]" at bounding box center [437, 427] width 127 height 22
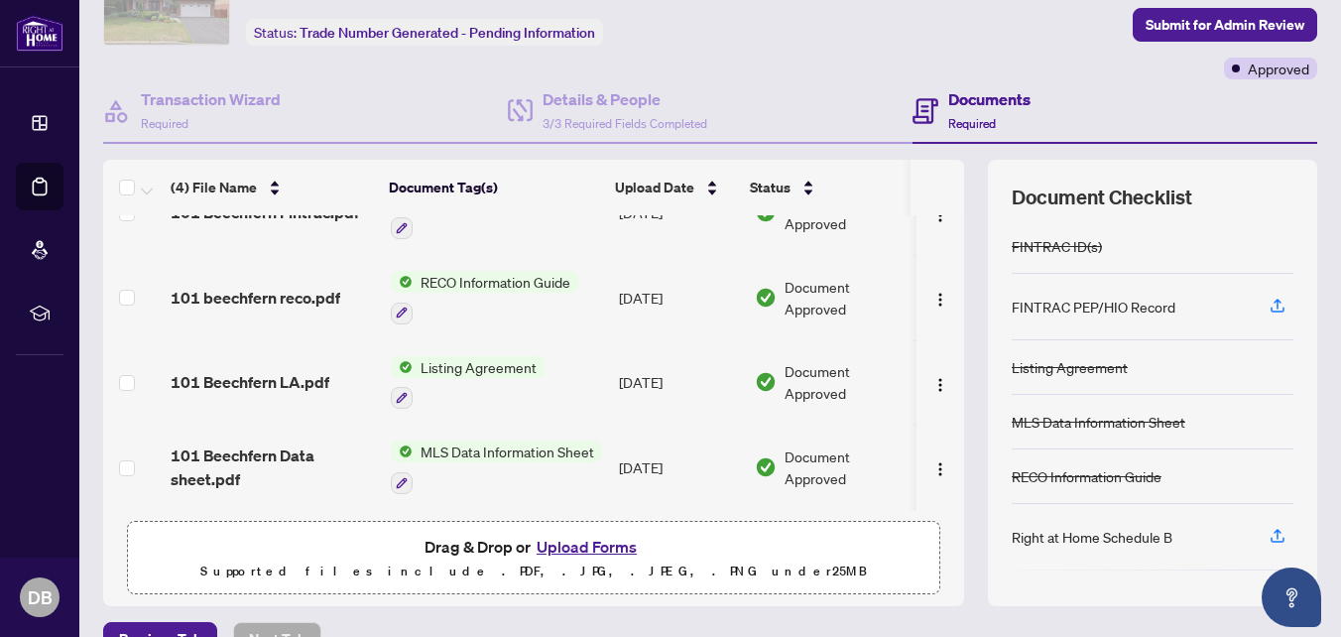
scroll to position [223, 0]
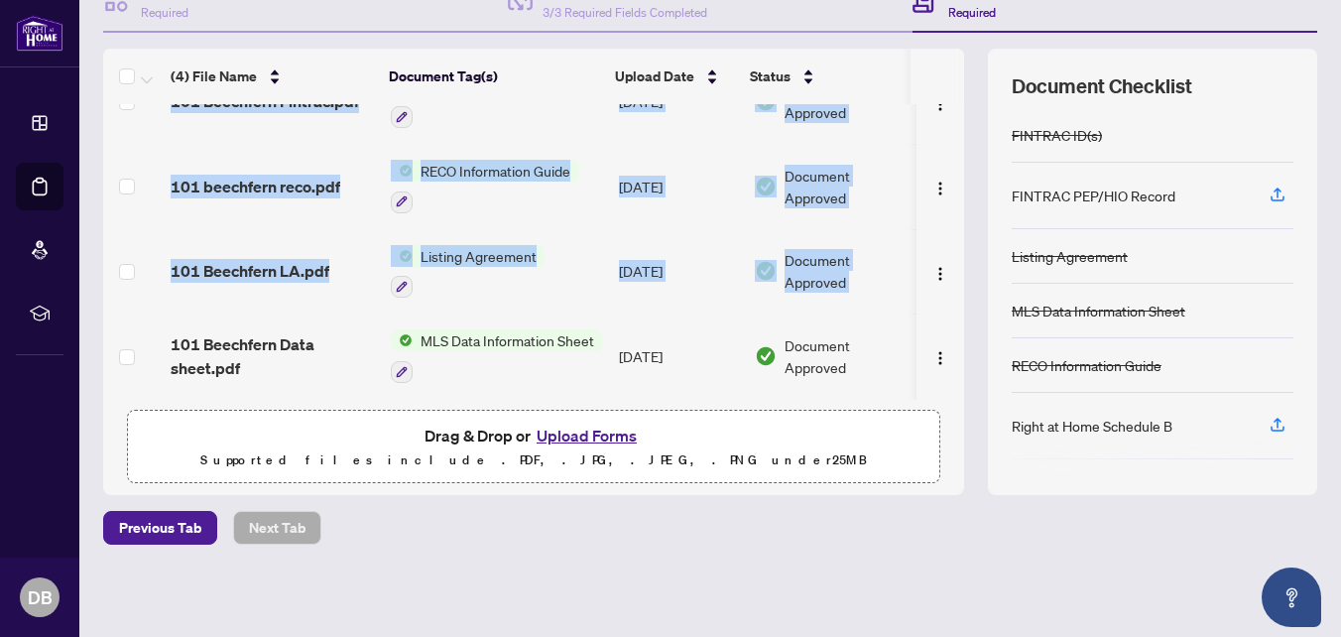
drag, startPoint x: 942, startPoint y: 263, endPoint x: 956, endPoint y: 326, distance: 65.0
click at [956, 326] on div "(4) File Name Document Tag(s) Upload Date Status 101 Beechfern Fintrac.pdf FINT…" at bounding box center [710, 272] width 1214 height 446
drag, startPoint x: 956, startPoint y: 326, endPoint x: 859, endPoint y: 311, distance: 98.3
click at [859, 313] on td "Document Approved" at bounding box center [832, 355] width 170 height 85
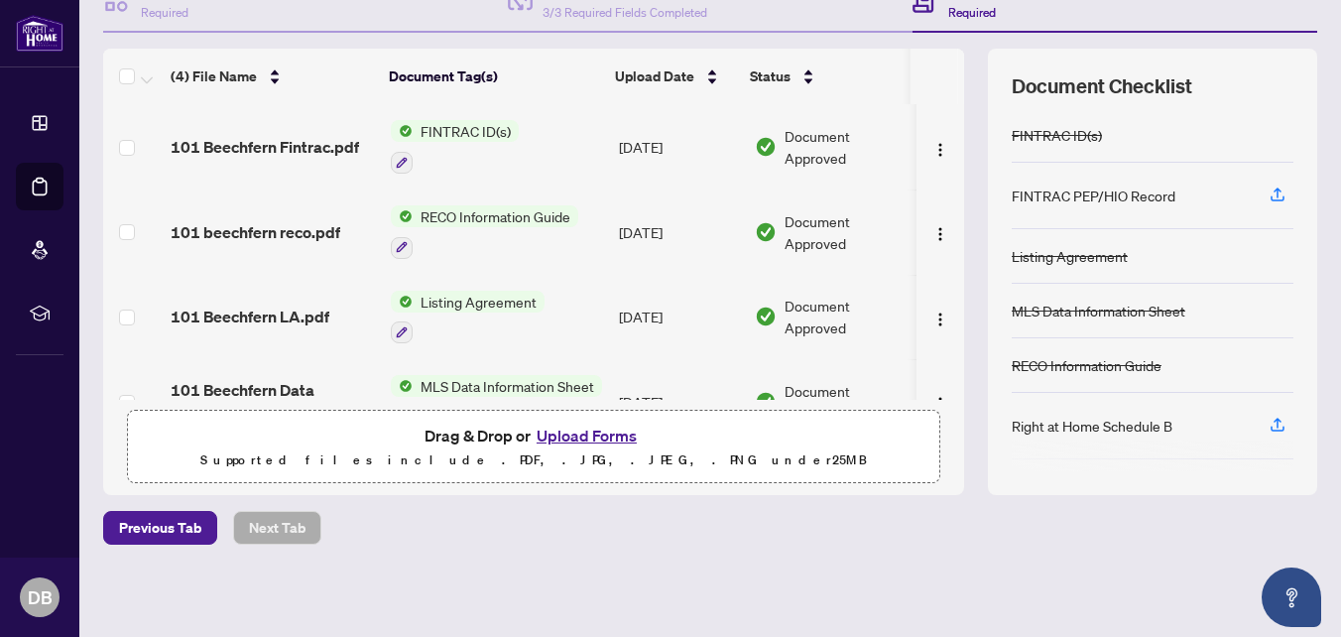
scroll to position [50, 0]
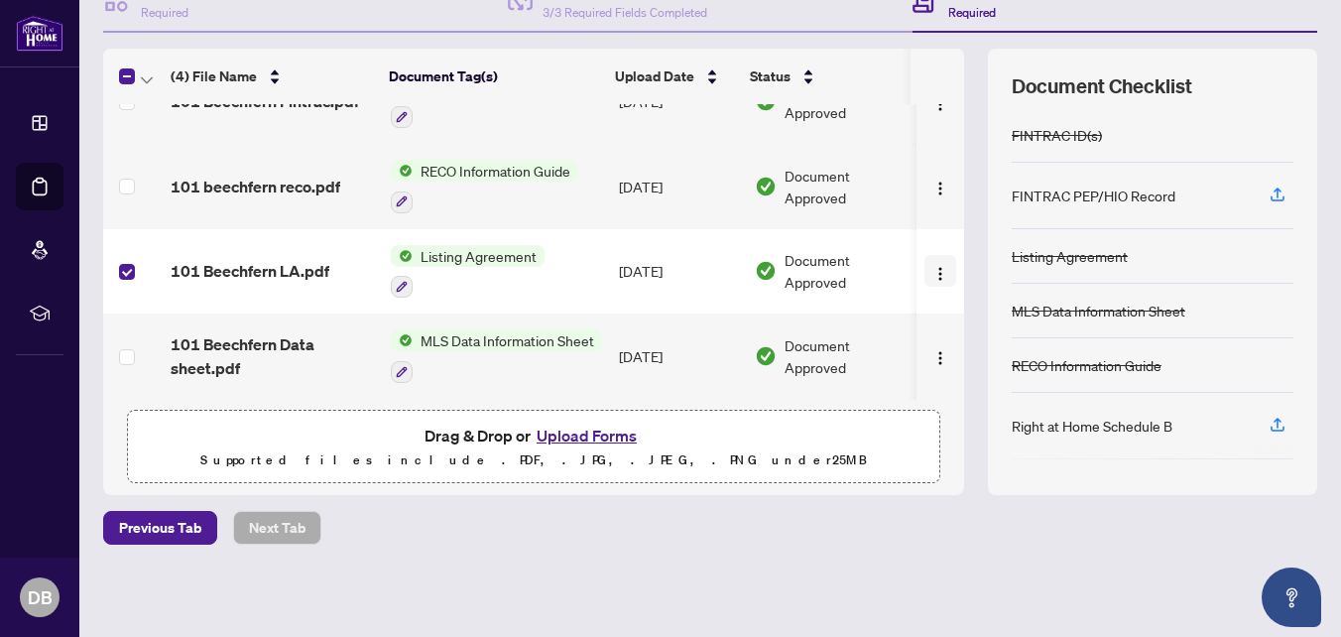
click at [924, 269] on button "button" at bounding box center [940, 271] width 32 height 32
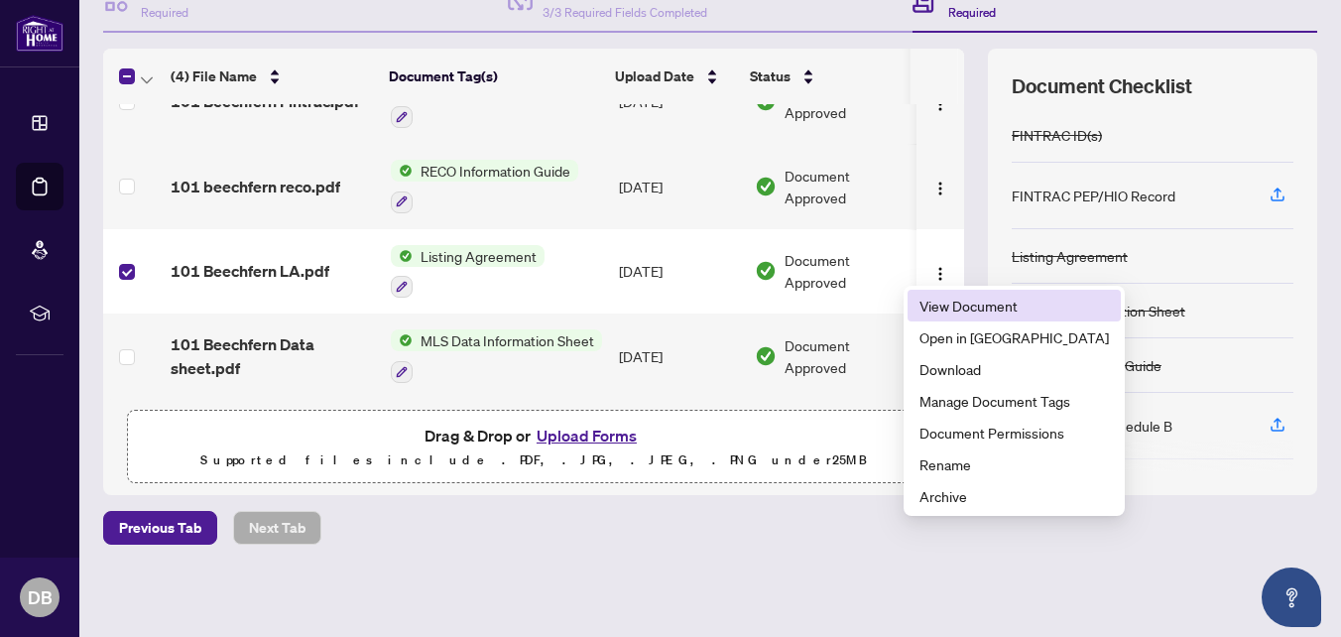
click at [924, 301] on span "View Document" at bounding box center [1013, 305] width 189 height 22
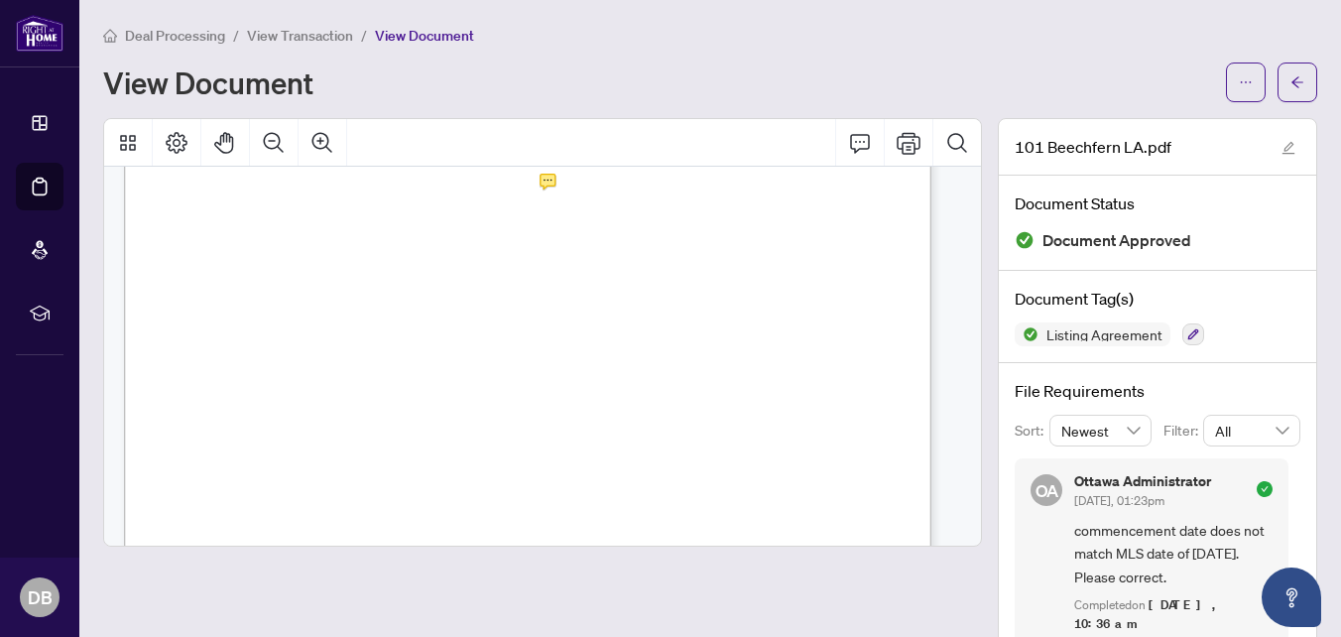
scroll to position [595, 0]
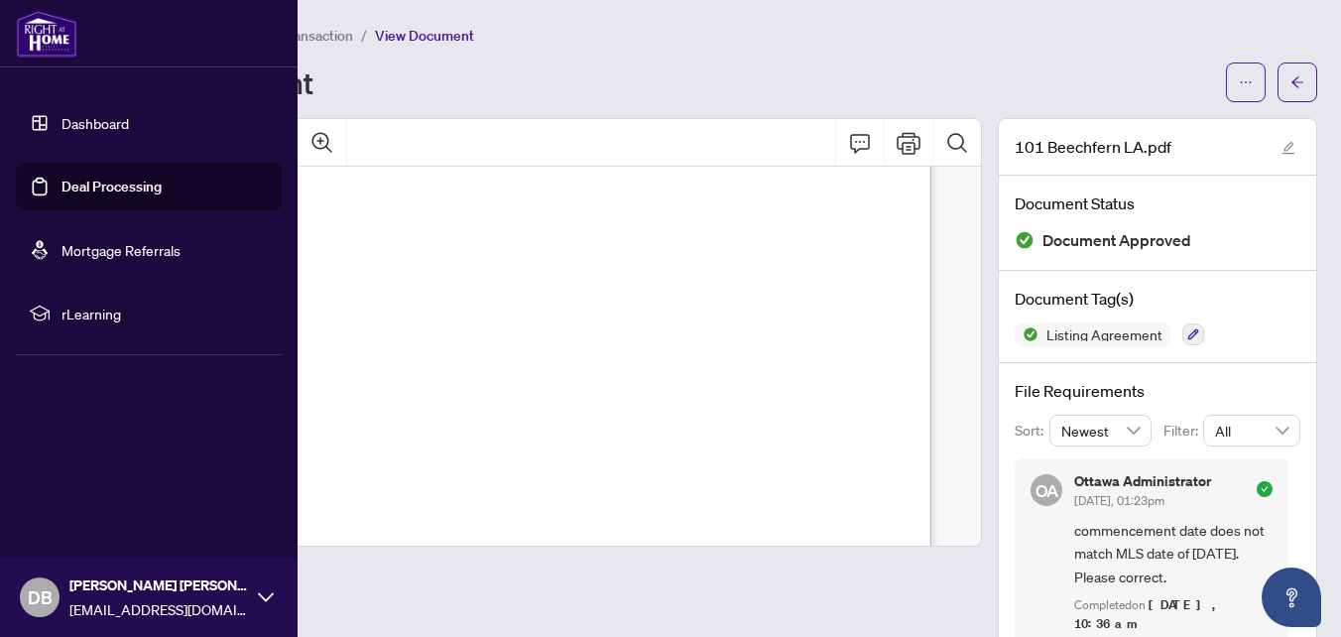
click at [63, 129] on link "Dashboard" at bounding box center [94, 123] width 67 height 18
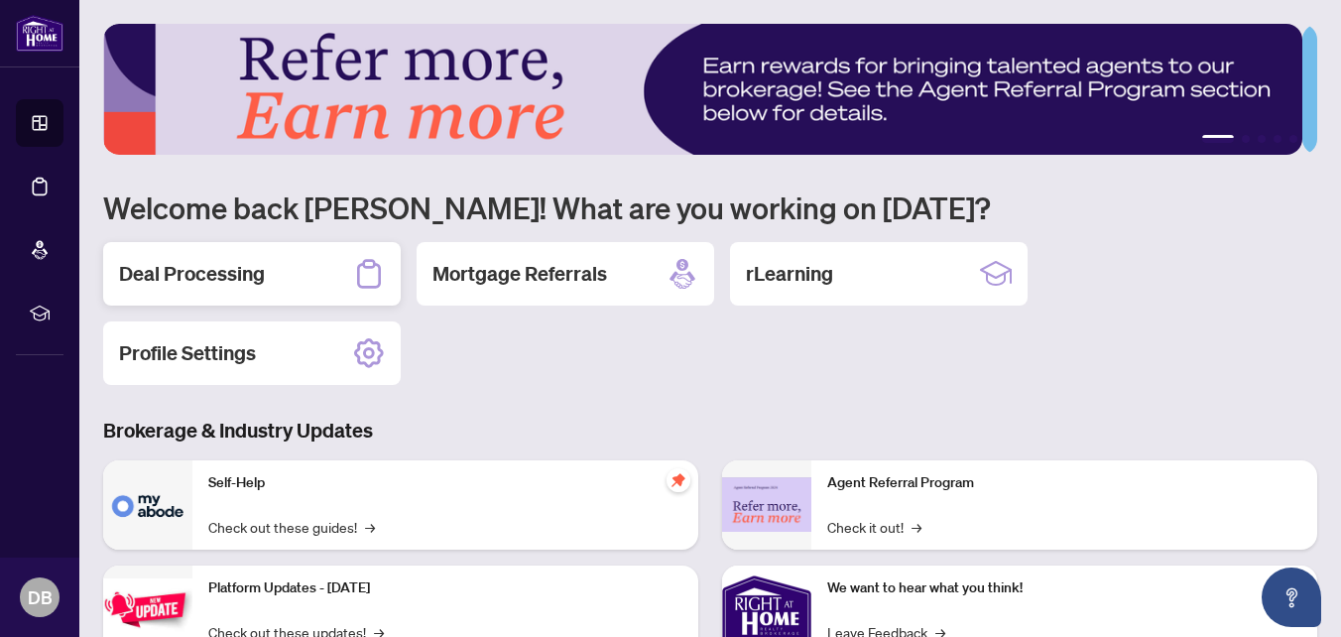
click at [231, 278] on h2 "Deal Processing" at bounding box center [192, 274] width 146 height 28
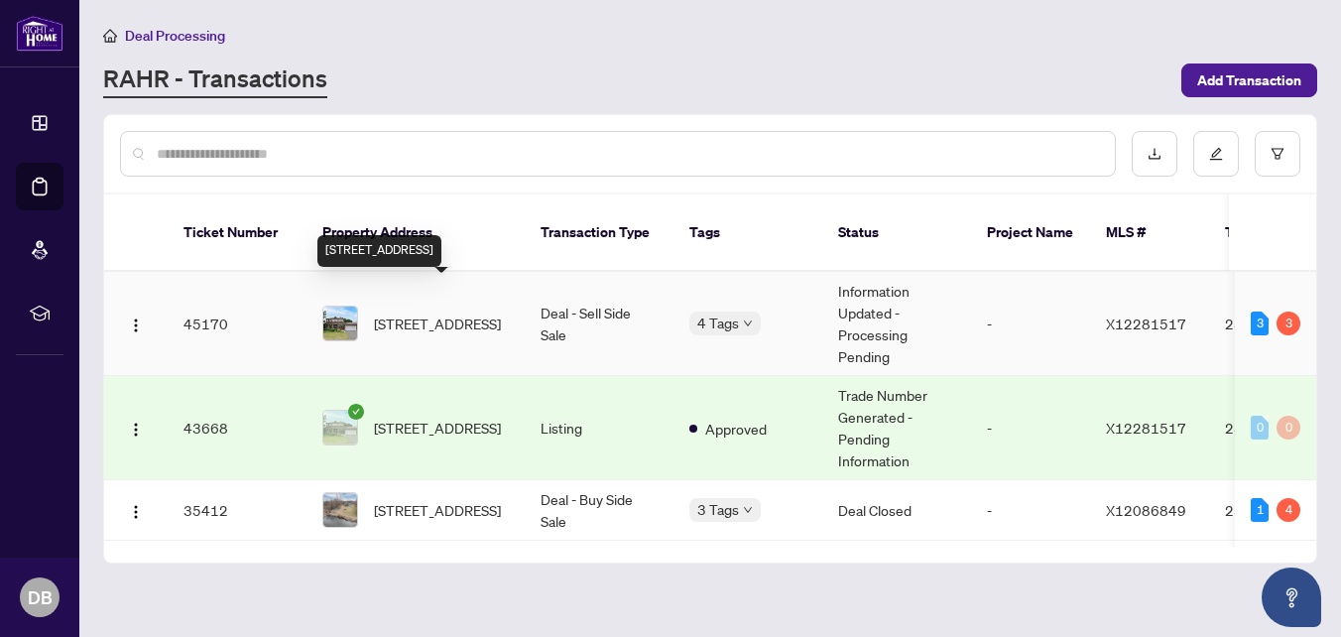
click at [455, 312] on span "[STREET_ADDRESS]" at bounding box center [437, 323] width 127 height 22
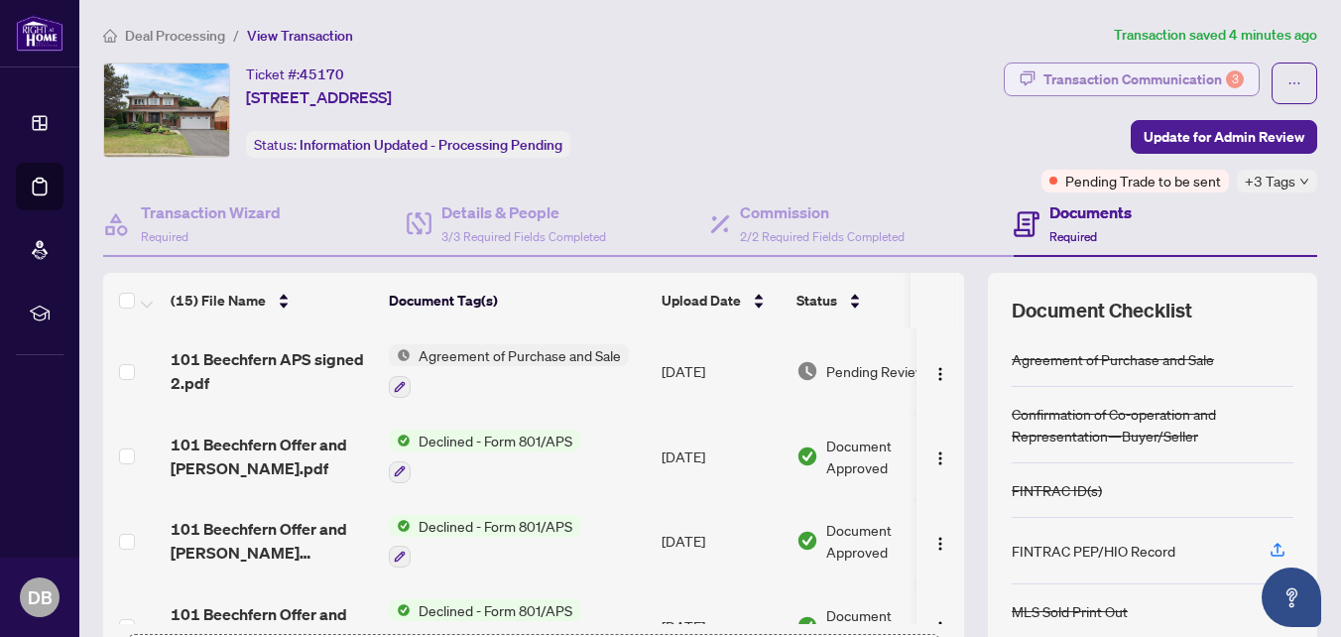
click at [1122, 71] on div "Transaction Communication 3" at bounding box center [1143, 79] width 200 height 32
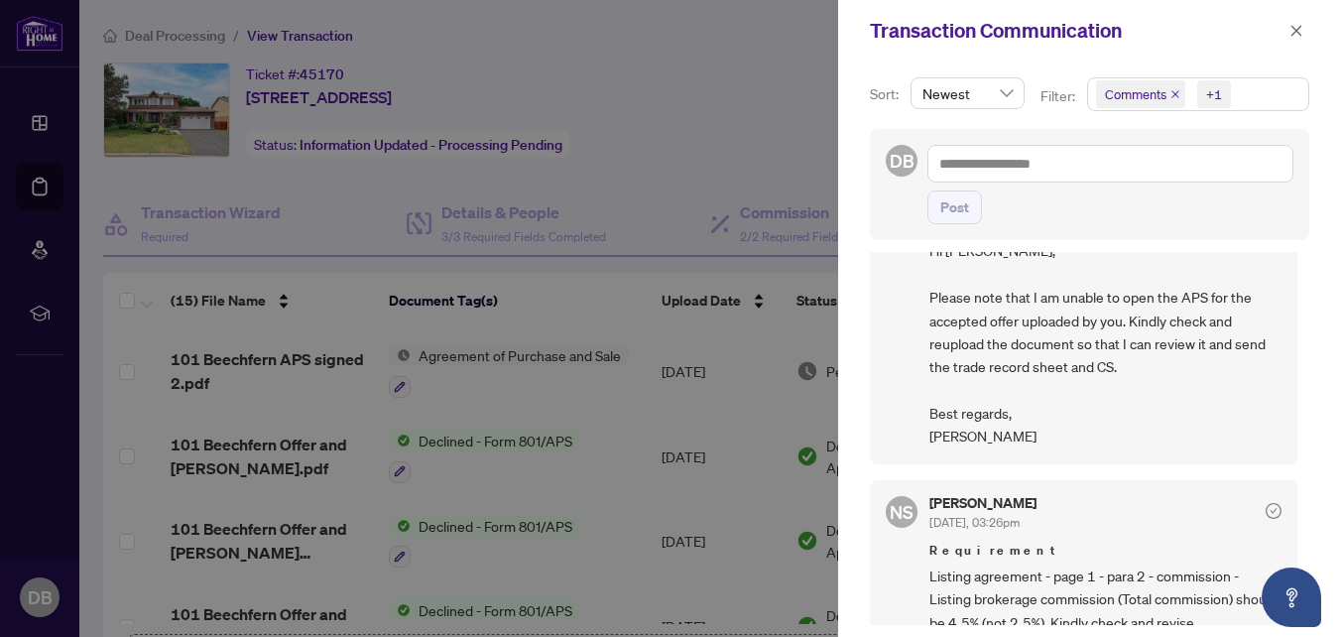
scroll to position [198, 0]
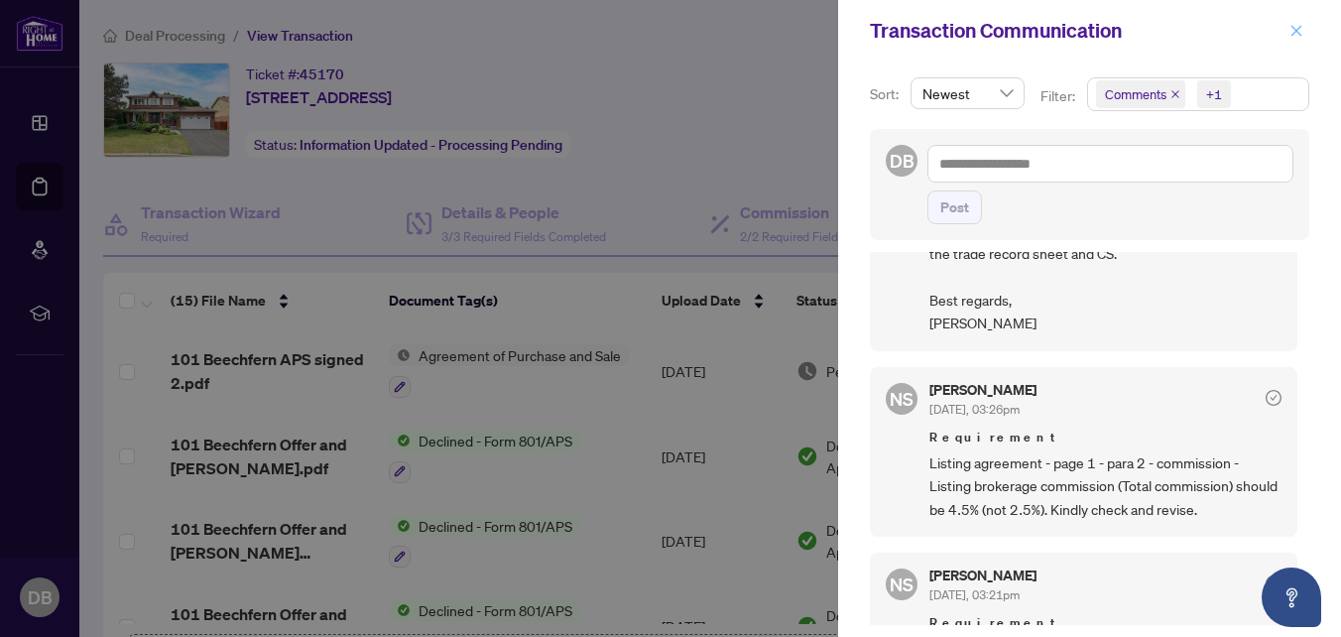
click at [1293, 31] on icon "close" at bounding box center [1296, 31] width 14 height 14
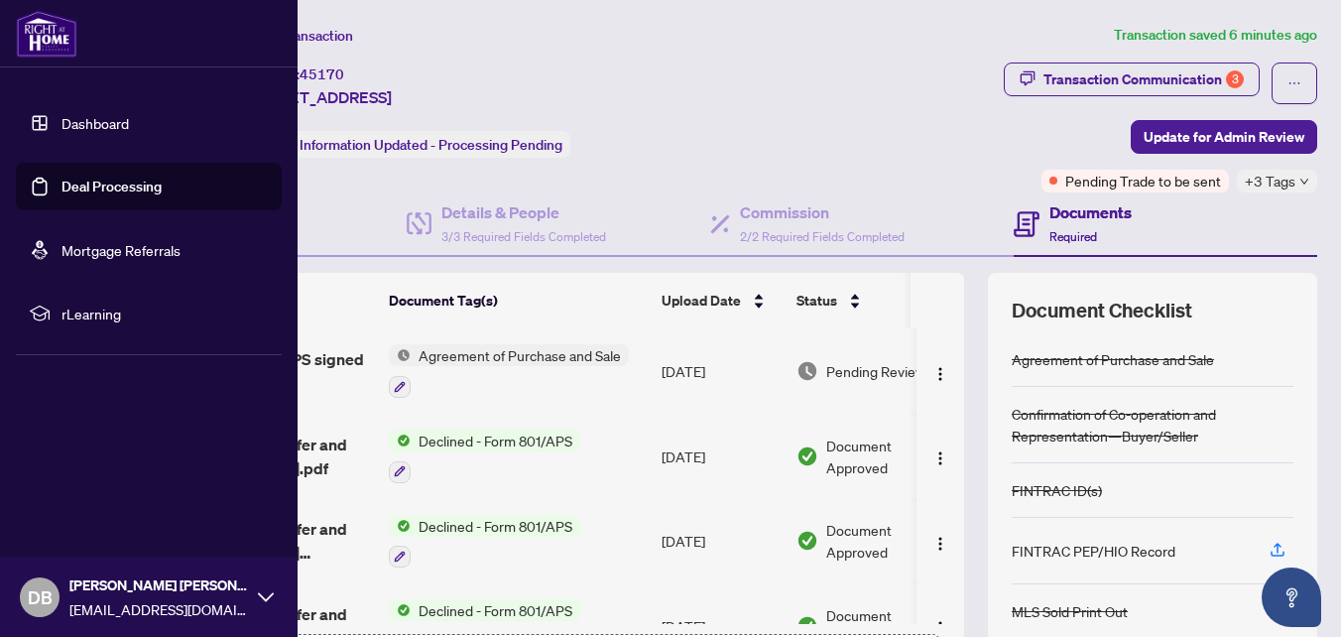
click at [62, 183] on link "Deal Processing" at bounding box center [111, 186] width 100 height 18
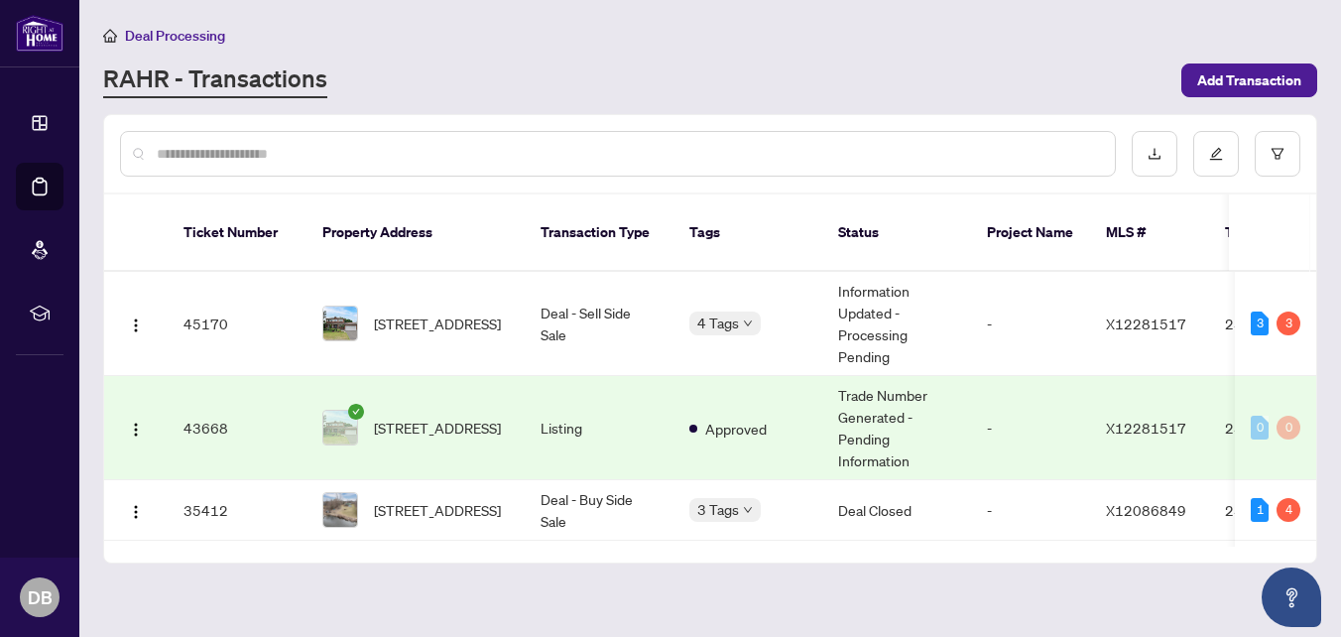
click at [466, 416] on span "[STREET_ADDRESS]" at bounding box center [437, 427] width 127 height 22
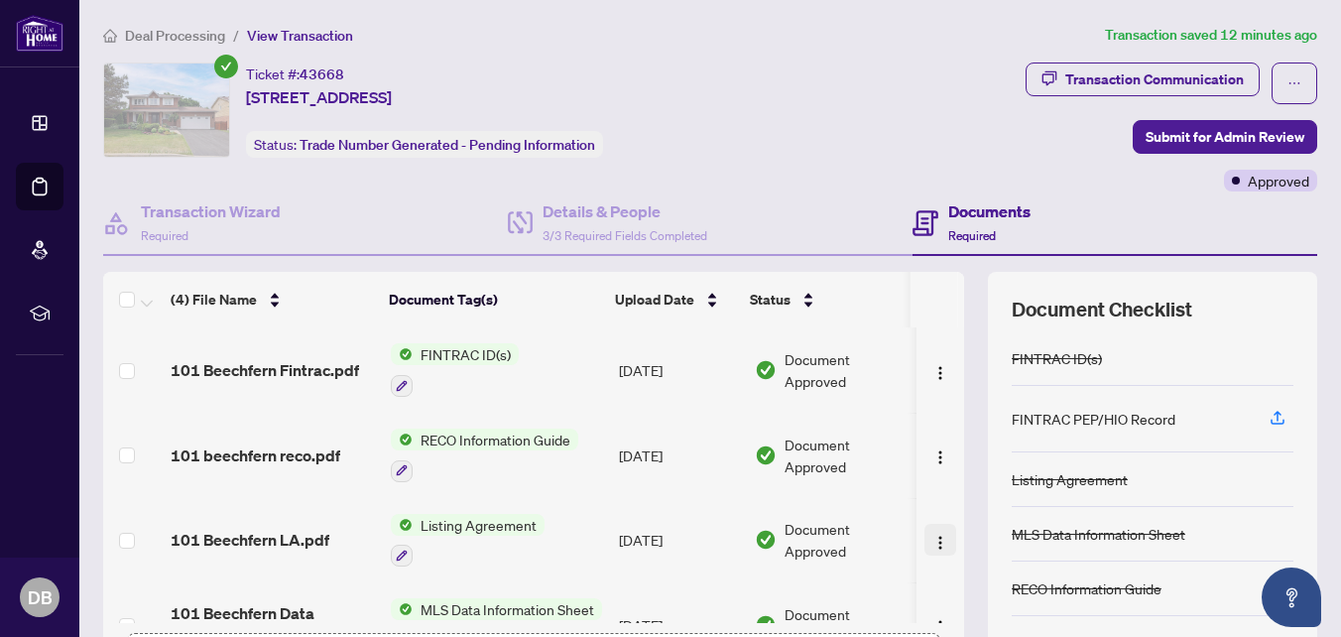
click at [932, 540] on img "button" at bounding box center [940, 542] width 16 height 16
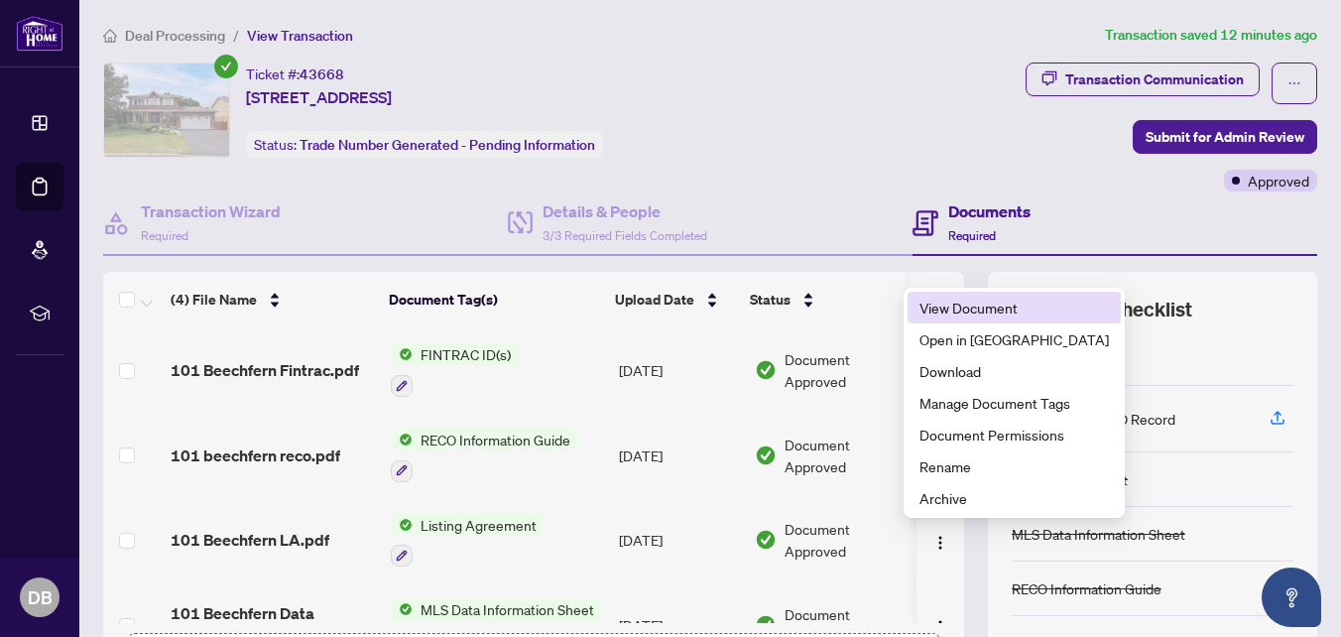
click at [970, 308] on span "View Document" at bounding box center [1013, 307] width 189 height 22
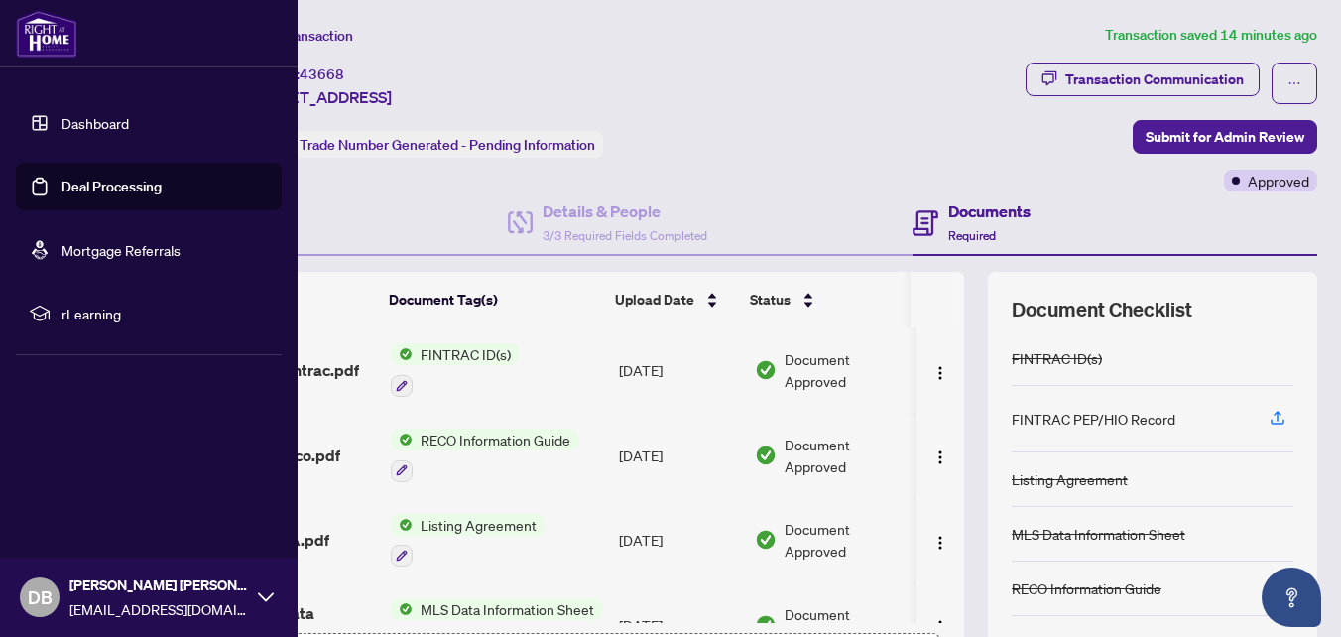
click at [61, 177] on link "Deal Processing" at bounding box center [111, 186] width 100 height 18
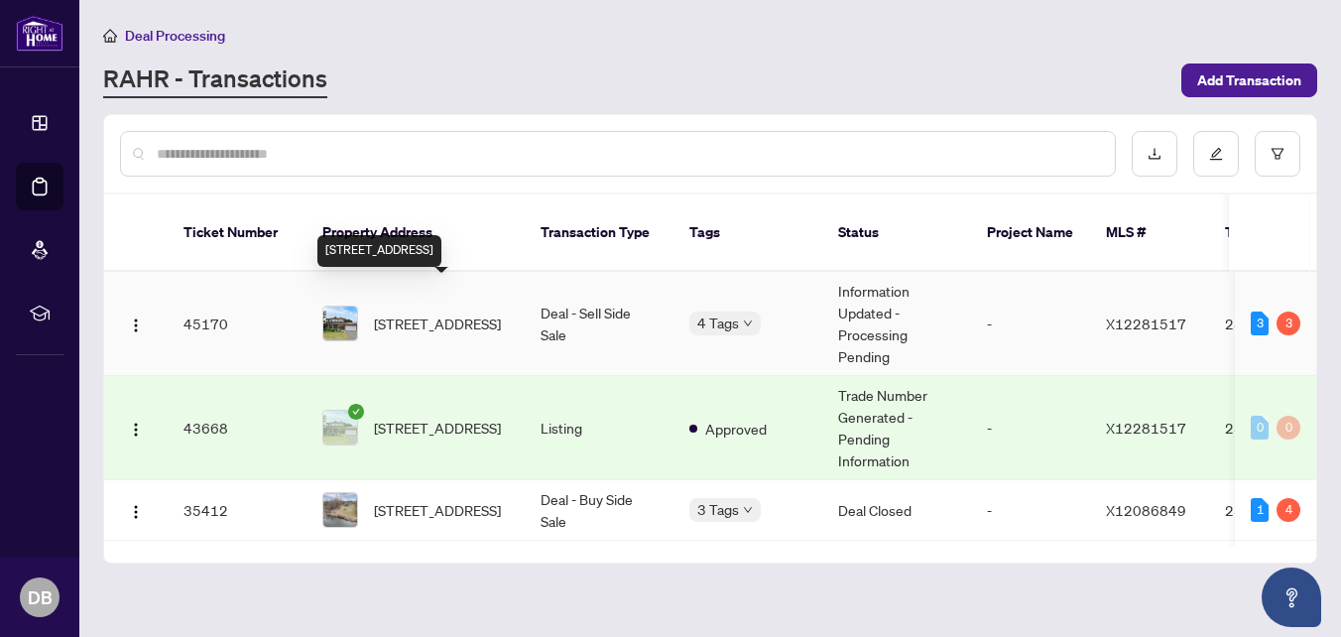
click at [382, 312] on span "[STREET_ADDRESS]" at bounding box center [437, 323] width 127 height 22
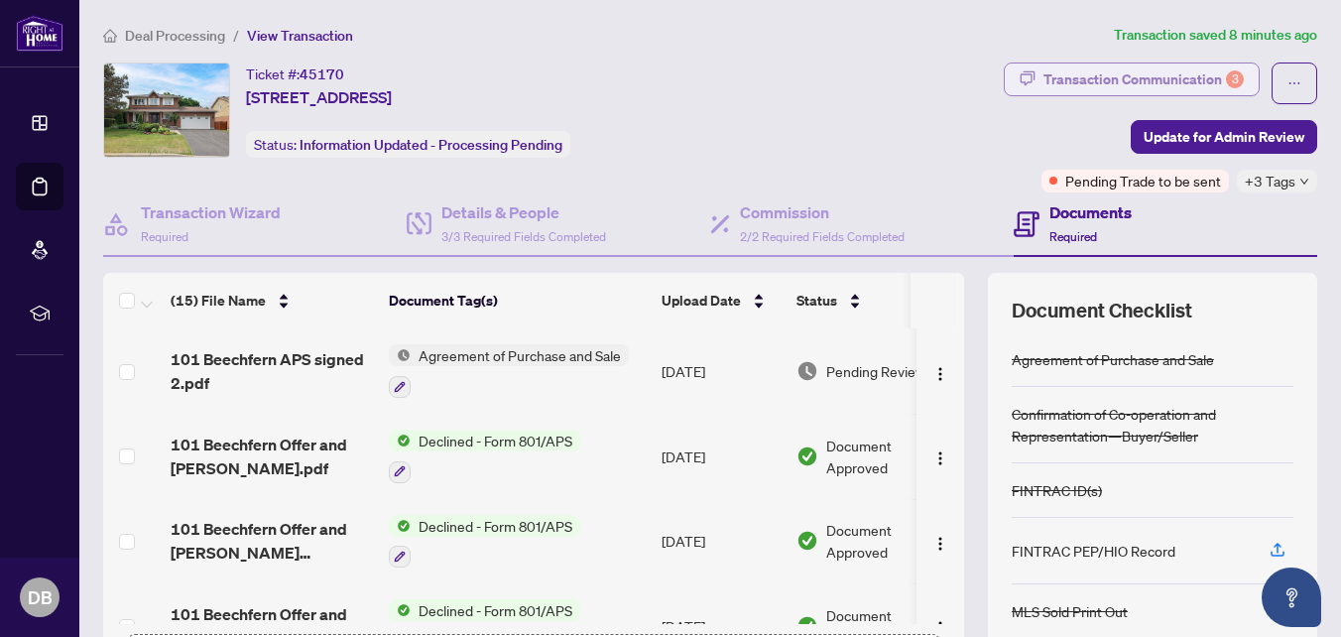
click at [1060, 79] on div "Transaction Communication 3" at bounding box center [1143, 79] width 200 height 32
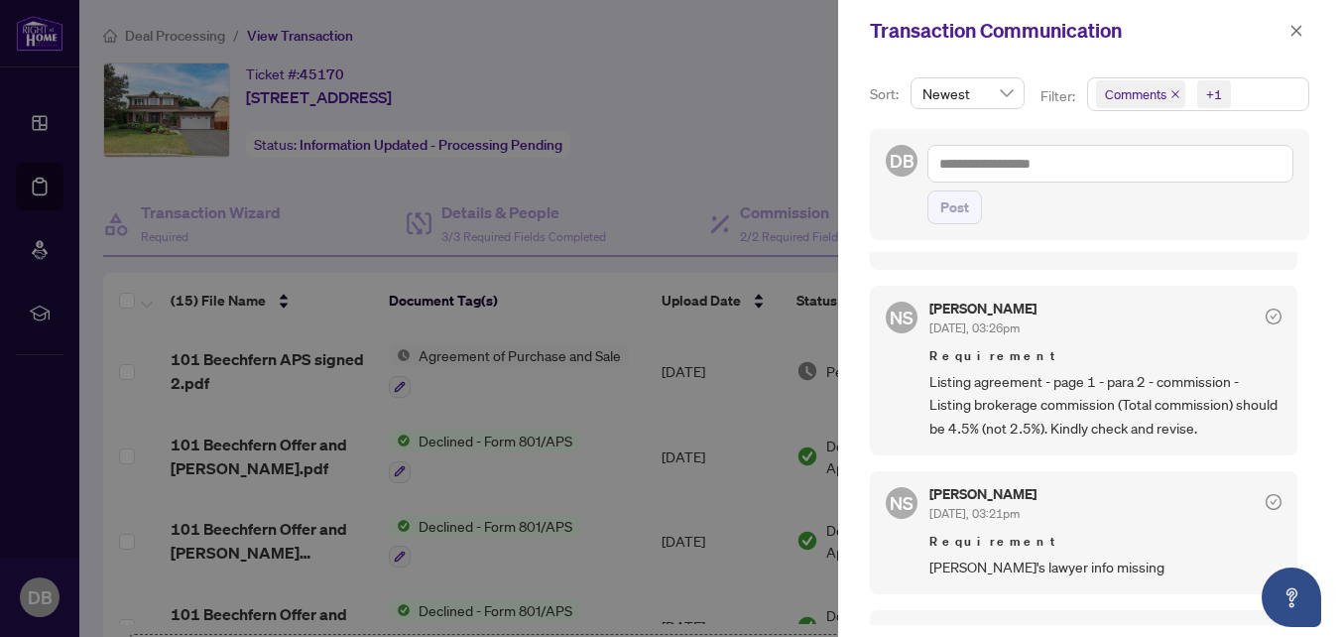
scroll to position [297, 0]
